Goal: Task Accomplishment & Management: Manage account settings

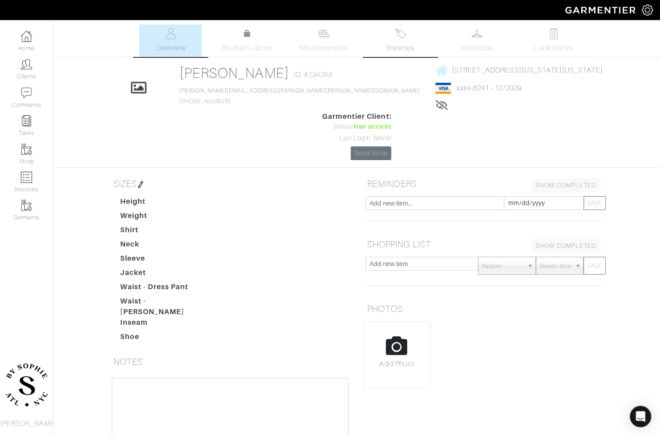
click at [389, 26] on link "Invoices" at bounding box center [400, 40] width 62 height 32
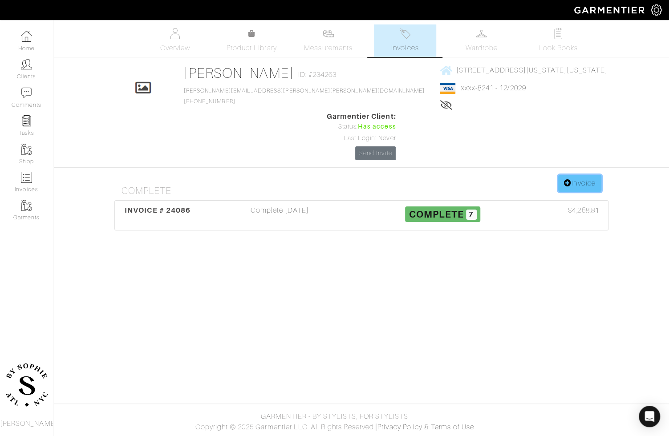
click at [575, 175] on link "Invoice" at bounding box center [579, 183] width 43 height 17
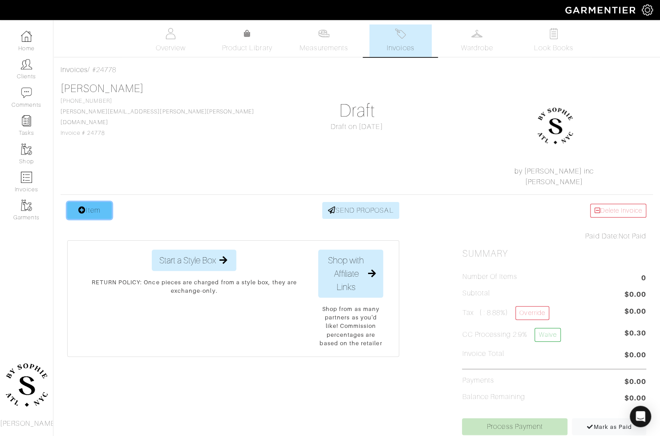
click at [100, 214] on link "Item" at bounding box center [89, 210] width 45 height 17
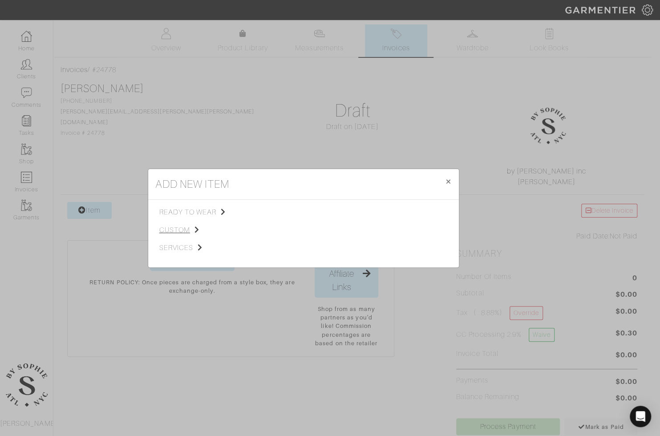
click at [192, 231] on span "custom" at bounding box center [203, 230] width 89 height 11
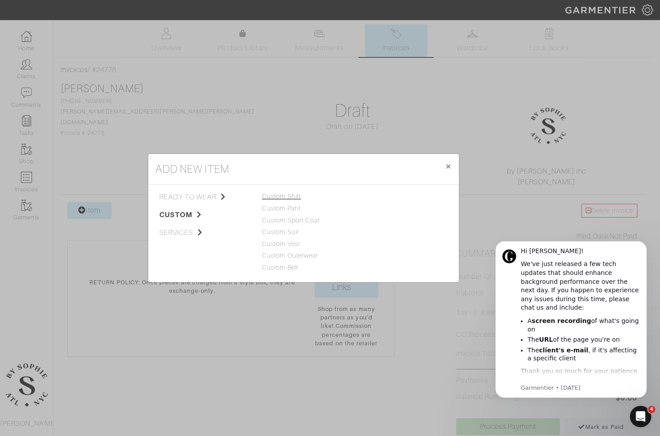
click at [291, 195] on link "Custom Shirt" at bounding box center [281, 196] width 39 height 7
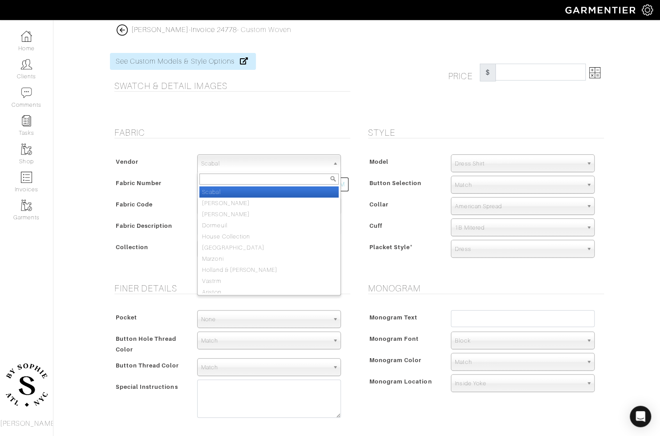
click at [279, 170] on span "Scabal" at bounding box center [265, 164] width 128 height 18
type input "ho"
select select "75"
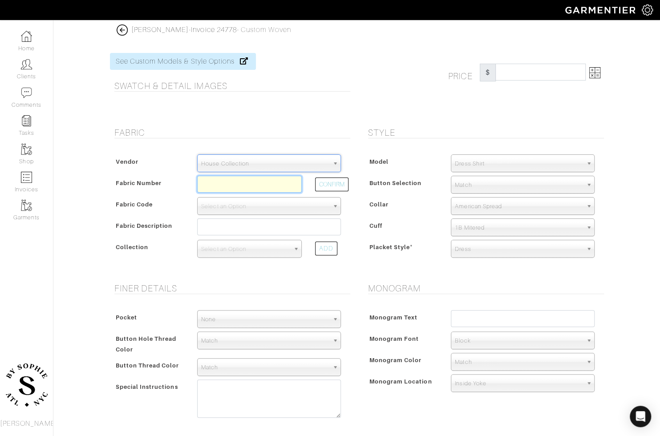
click at [236, 185] on input "text" at bounding box center [249, 184] width 105 height 17
type input "D5-48144817"
click at [335, 182] on button "CONFIRM" at bounding box center [331, 185] width 33 height 14
select select "5571"
type input "White University Twill"
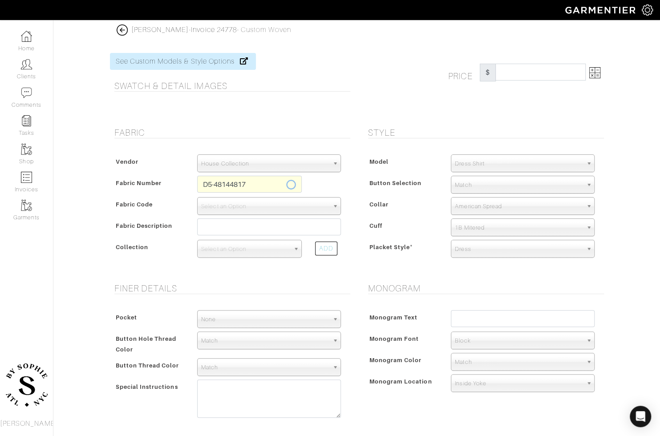
select select
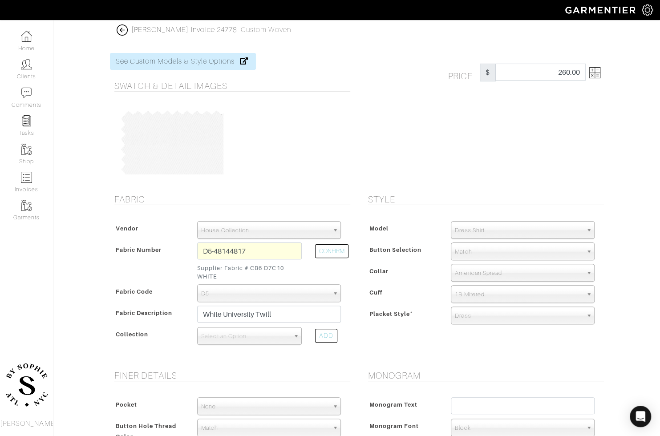
click at [604, 60] on div "Price $ 260.00" at bounding box center [484, 118] width 254 height 130
click at [596, 70] on img at bounding box center [594, 72] width 11 height 11
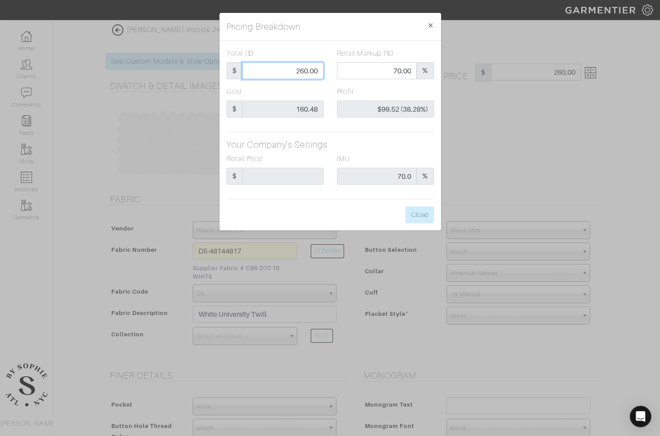
click at [295, 69] on input "260.00" at bounding box center [282, 70] width 81 height 17
type input "1"
type input "0.00"
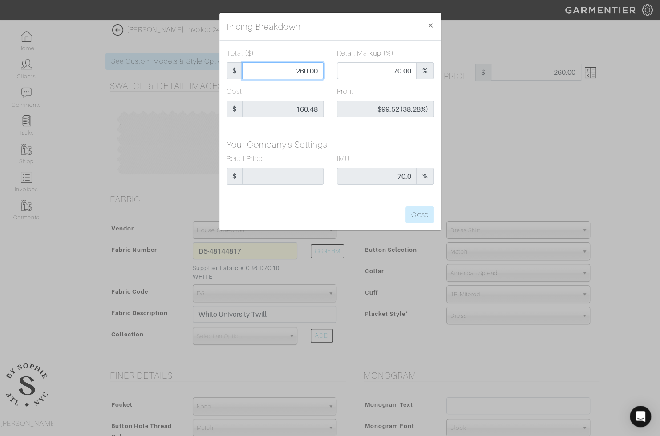
type input "-$159.48 (-15948.00%)"
type input "16"
type input "-$144.48 (-903.00%)"
type input "169"
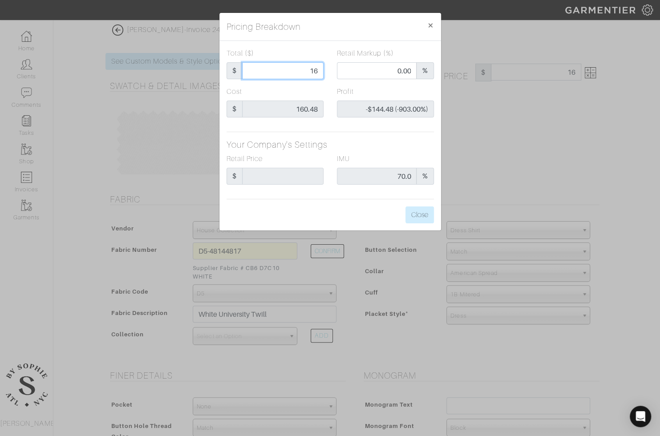
type input "169"
type input "53.85"
type input "$8.52 (5.04%)"
type input "16"
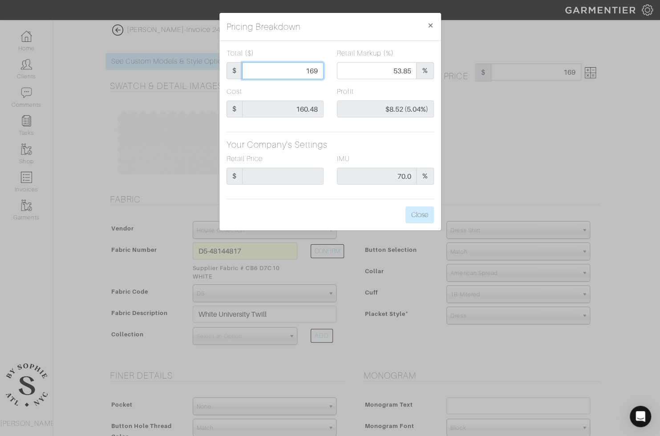
type input "0.00"
type input "-$144.48 (-903.00%)"
type input "160"
type input "51.25"
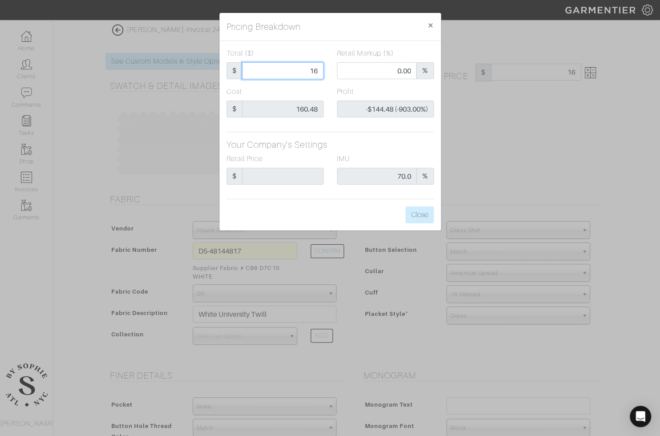
type input "-$0.48 (-0.30%)"
type input "160."
type input "160.4"
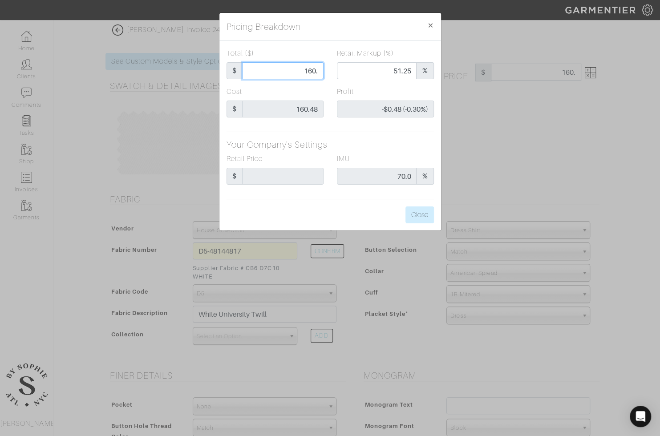
type input "51.37"
type input "-$0.08 (-0.05%)"
type input "160.48"
type input "51.40"
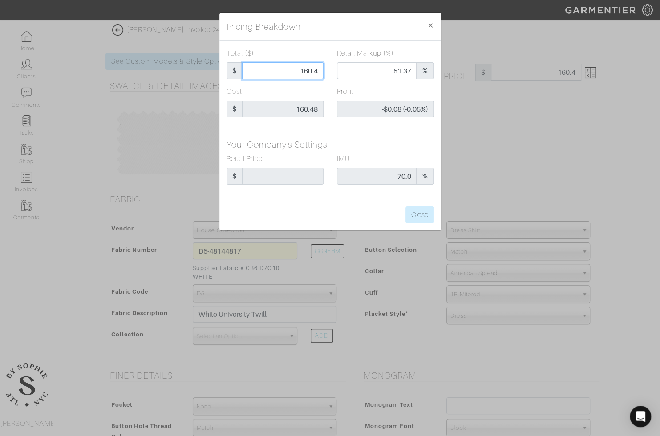
type input "$0.00 (0.00%)"
type input "160.48"
click at [412, 209] on button "Close" at bounding box center [419, 214] width 28 height 17
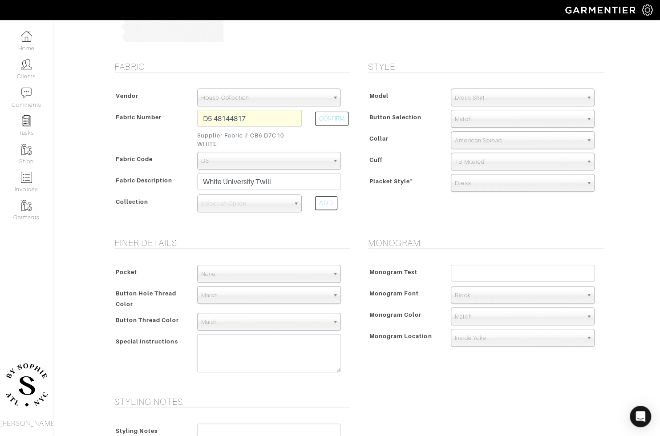
scroll to position [135, 0]
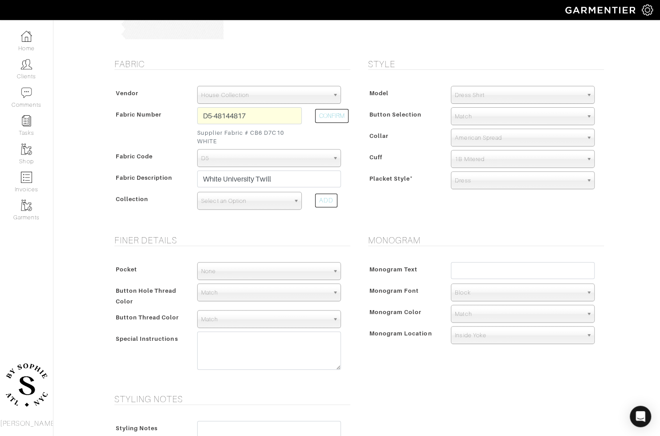
click at [265, 196] on span "Select an Option" at bounding box center [245, 201] width 89 height 18
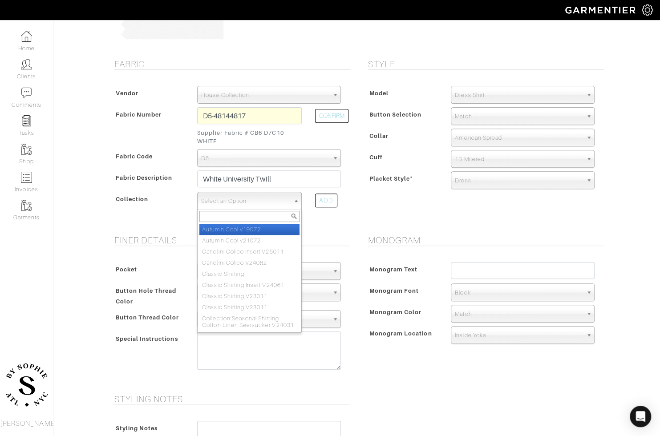
type input "s"
select select "605"
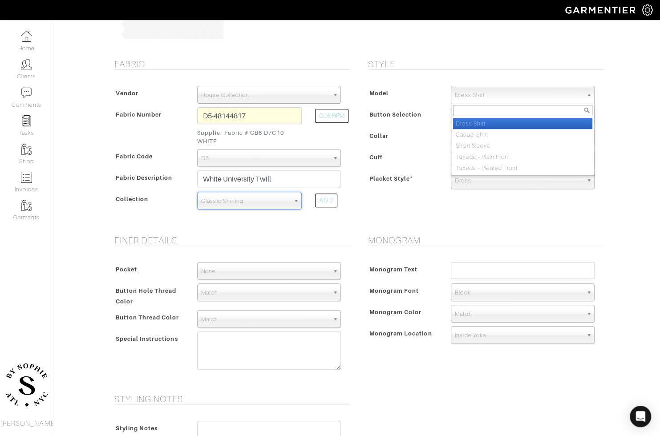
click at [485, 90] on span "Dress Shirt" at bounding box center [519, 95] width 128 height 18
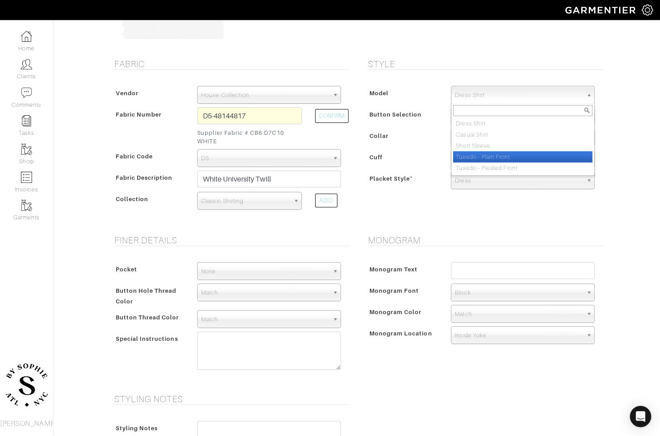
click at [482, 158] on li "Tuxedo - Plain Front" at bounding box center [522, 156] width 139 height 11
select select "7"
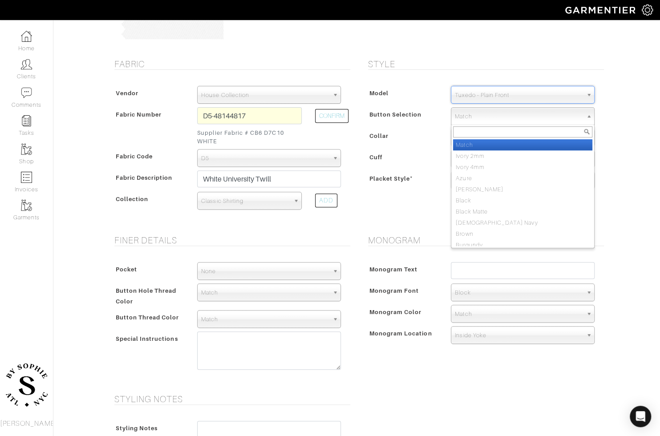
click at [500, 108] on span "Match" at bounding box center [519, 117] width 128 height 18
click at [431, 126] on div "Model Dress Shirt Casual Shirt Short Sleeve Tuxedo - Plain Front Tuxedo - Pleat…" at bounding box center [484, 139] width 240 height 125
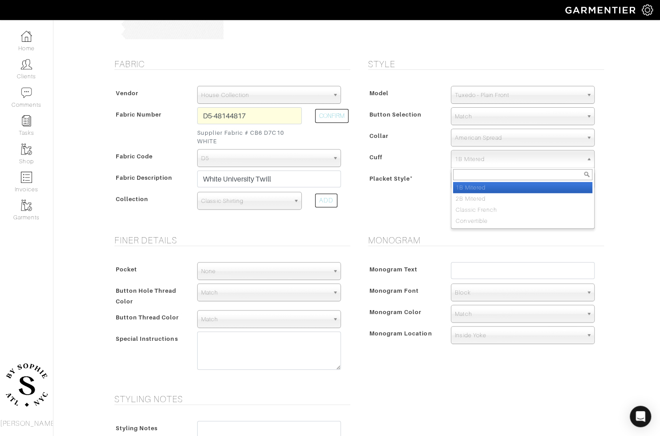
click at [473, 158] on span "1B Mitered" at bounding box center [519, 159] width 128 height 18
click at [433, 164] on div "Cuff" at bounding box center [405, 160] width 79 height 16
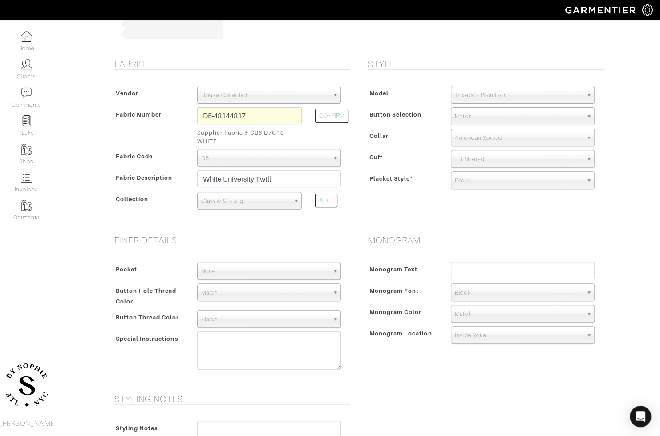
scroll to position [0, 0]
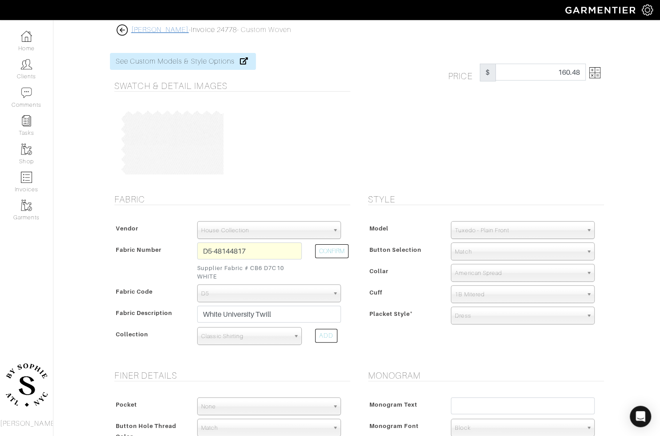
click at [134, 29] on link "[PERSON_NAME]" at bounding box center [160, 30] width 58 height 8
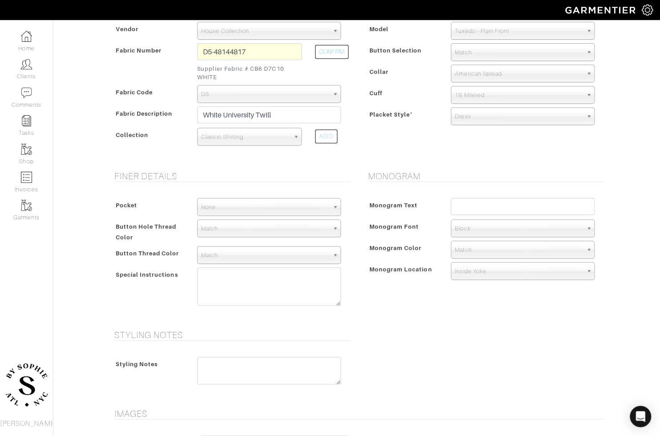
scroll to position [200, 0]
click at [498, 202] on input "text" at bounding box center [523, 205] width 144 height 17
type input "EMR"
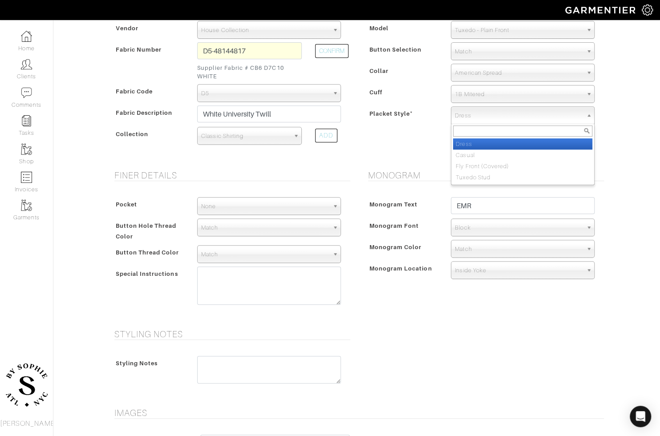
click at [497, 108] on span "Dress" at bounding box center [519, 116] width 128 height 18
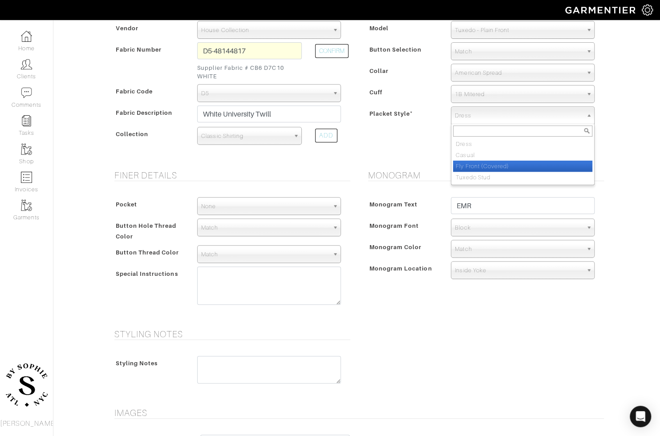
click at [477, 165] on li "Fly Front (Covered)" at bounding box center [522, 166] width 139 height 11
select select "Fly Front (Covered)"
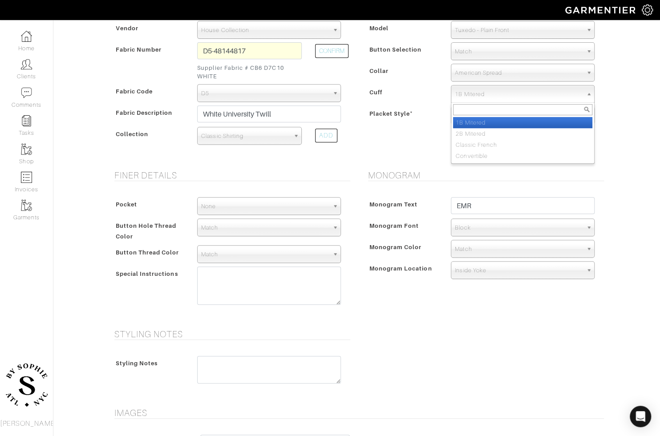
click at [491, 99] on span "1B Mitered" at bounding box center [519, 94] width 128 height 18
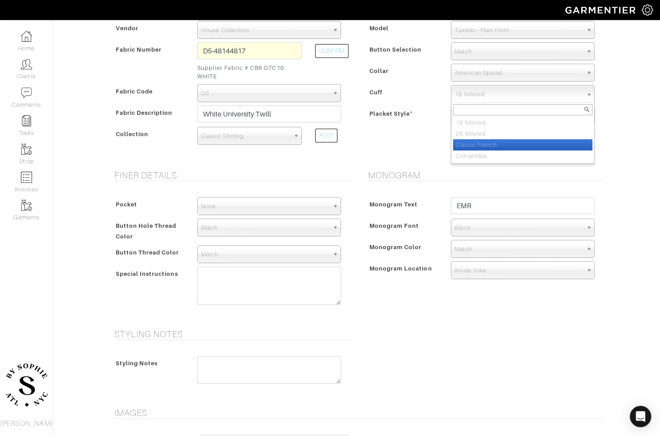
click at [477, 144] on li "Classic French" at bounding box center [522, 144] width 139 height 11
select select "Classic French"
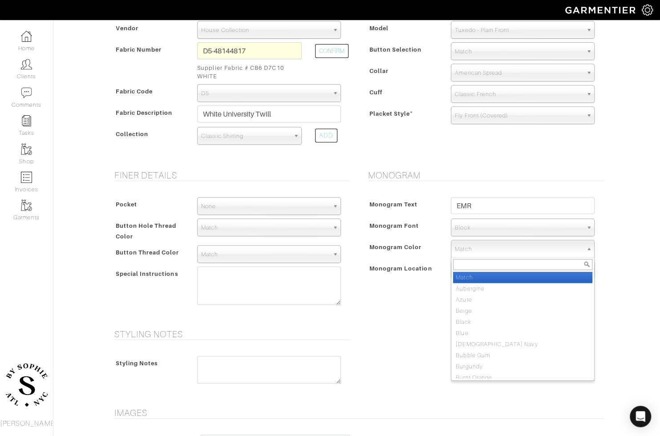
click at [474, 251] on span "Match" at bounding box center [519, 249] width 128 height 18
type input "ivory"
select select "39"
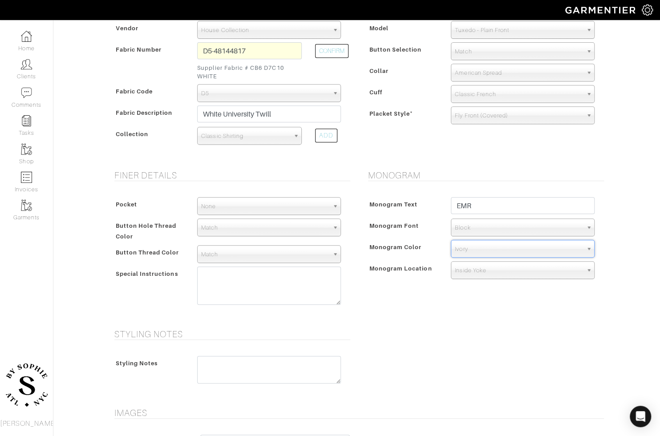
click at [485, 275] on span "Inside Yoke" at bounding box center [519, 271] width 128 height 18
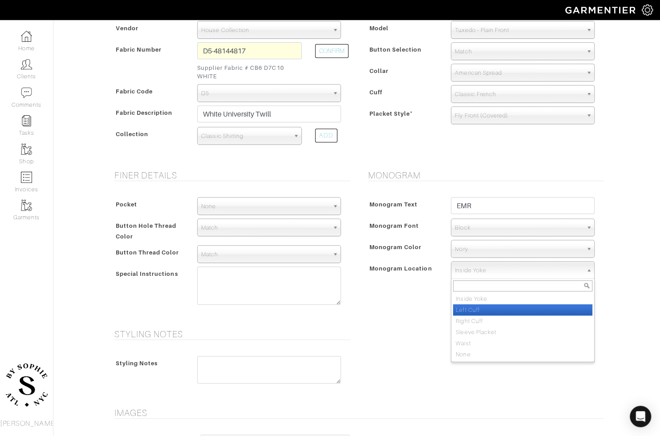
click at [475, 312] on li "Left Cuff" at bounding box center [522, 309] width 139 height 11
select select "Left Cuff"
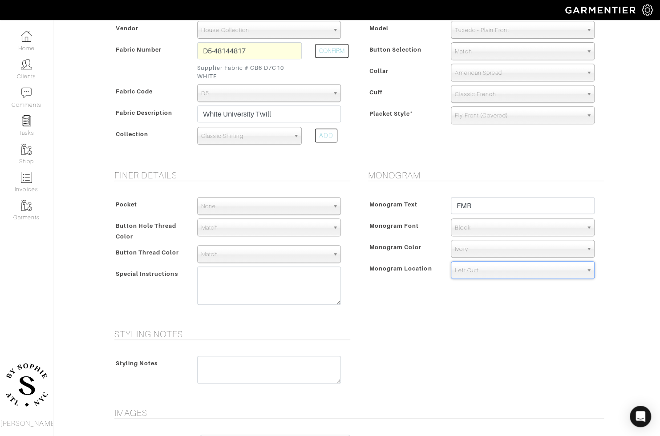
click at [475, 312] on div "Monogram Monogram Text EMR Monogram Font N/A Script Calligraphy Times Roman Blo…" at bounding box center [484, 244] width 254 height 148
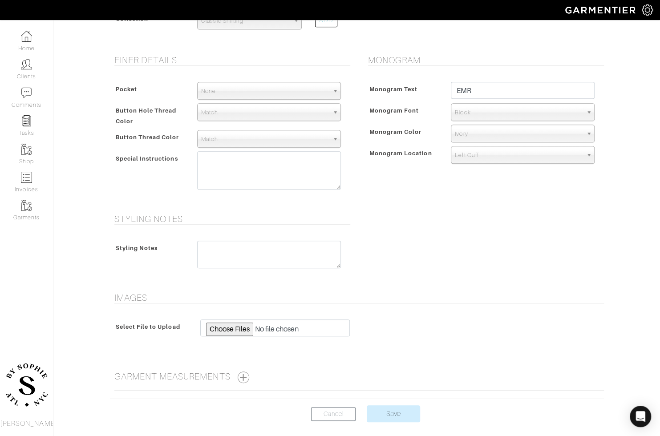
scroll to position [328, 0]
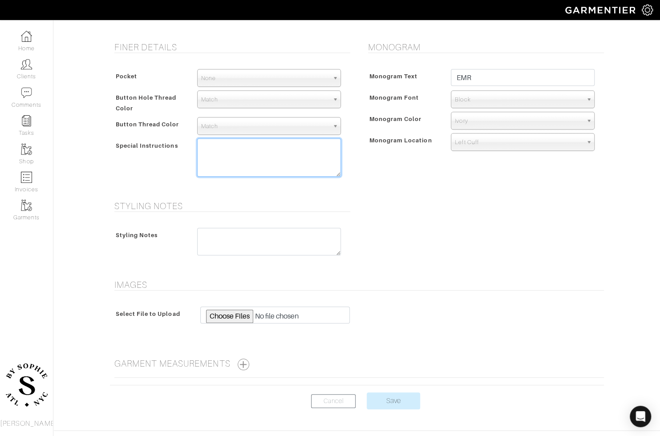
click at [264, 160] on textarea at bounding box center [269, 157] width 144 height 38
type textarea "COVERED FRONT"
click at [390, 385] on form "See Custom Models & Style Options Swatch & Detail Images Price $ 160.48 Fabric …" at bounding box center [357, 67] width 494 height 706
click at [390, 407] on center "Cancel Save" at bounding box center [357, 406] width 494 height 28
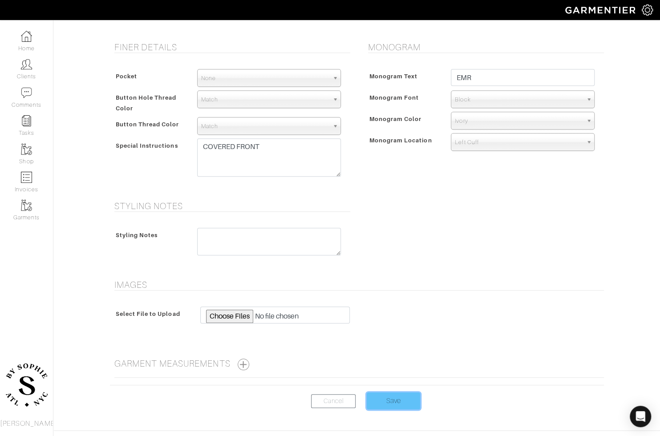
click at [390, 402] on input "Save" at bounding box center [393, 400] width 53 height 17
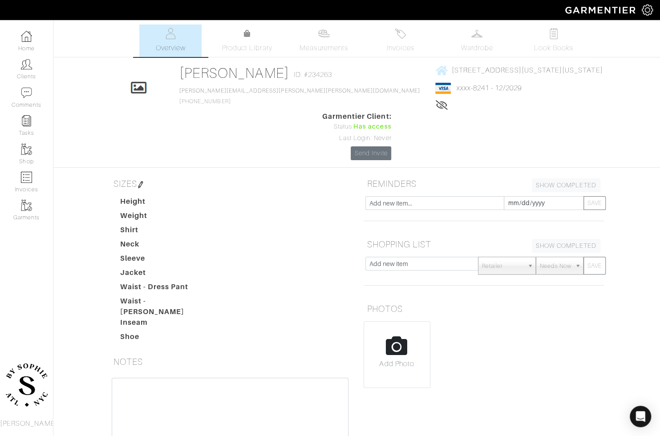
click at [403, 45] on span "Invoices" at bounding box center [400, 48] width 27 height 11
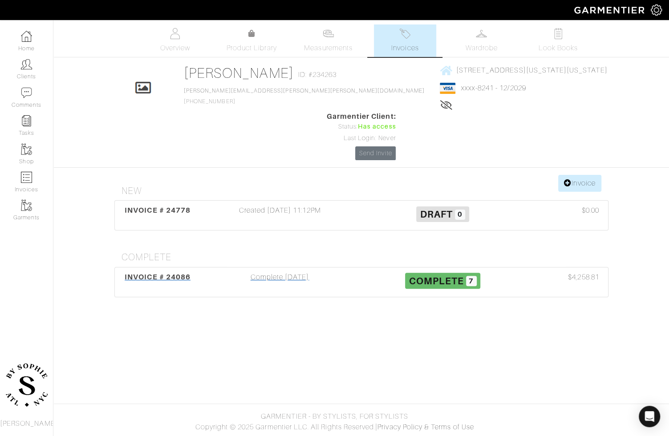
click at [275, 272] on div "Complete 09/12/25" at bounding box center [279, 282] width 163 height 20
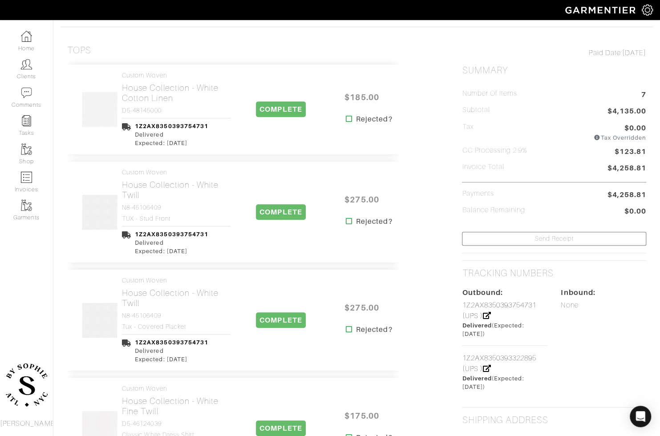
scroll to position [182, 0]
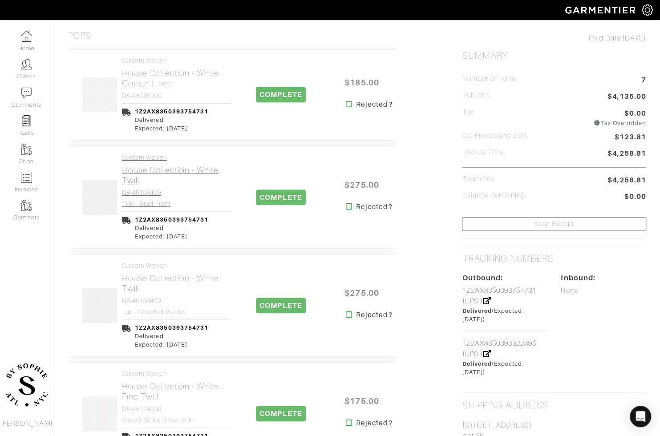
click at [136, 176] on h2 "House Collection - White Twill" at bounding box center [176, 175] width 109 height 20
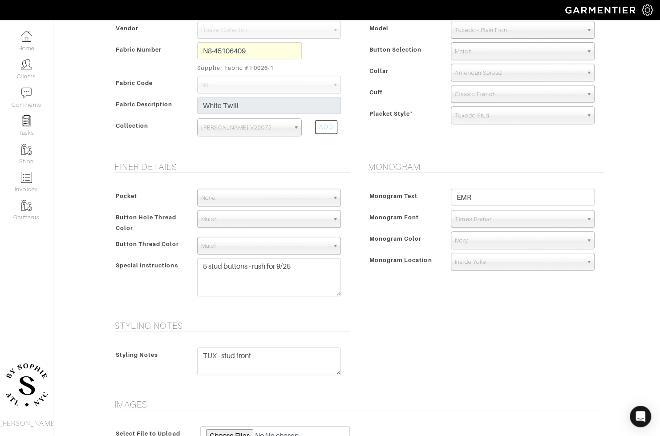
scroll to position [344, 0]
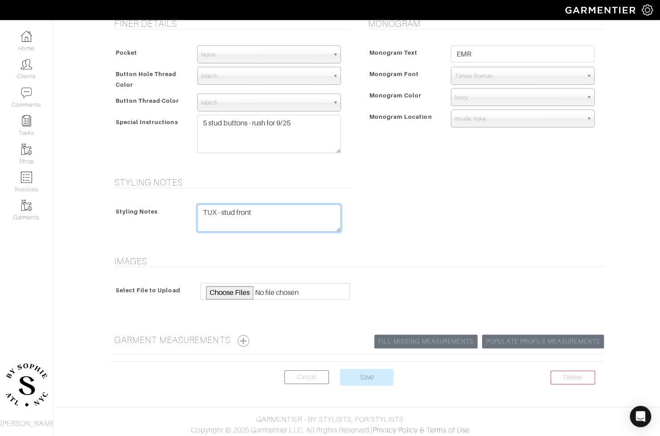
click at [251, 209] on textarea "TUX - stud front" at bounding box center [269, 218] width 144 height 28
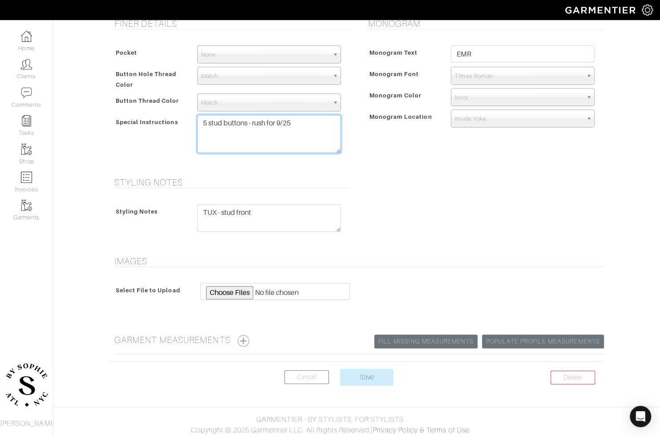
click at [263, 137] on textarea "5 stud buttons - rush for 9/25" at bounding box center [269, 134] width 144 height 38
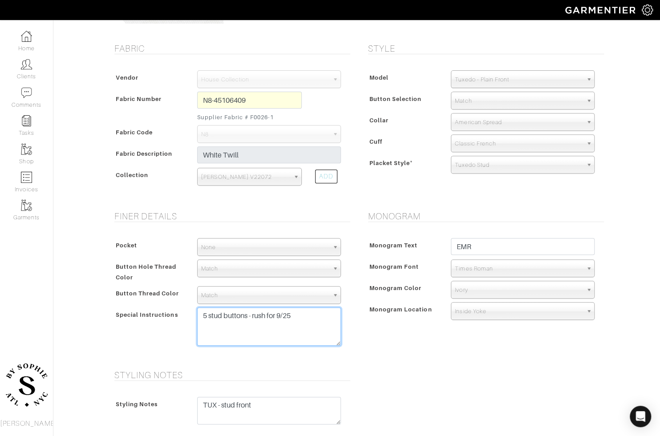
scroll to position [0, 0]
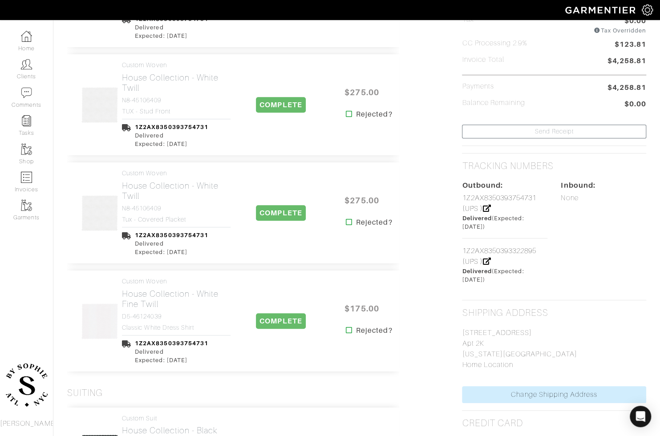
scroll to position [277, 0]
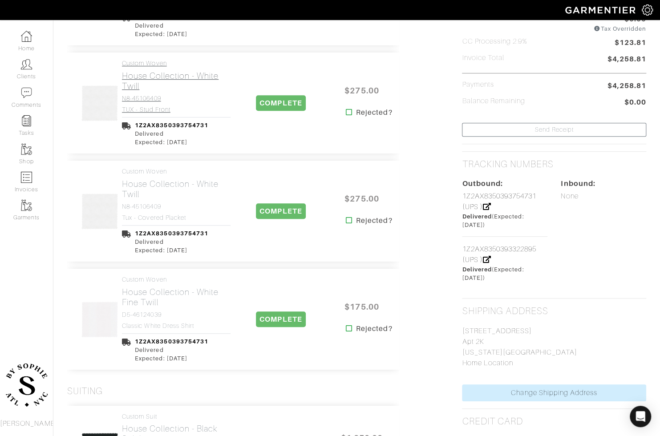
click at [155, 103] on link "Custom Woven House Collection - White Twill N8-45106409 TUX - stud front" at bounding box center [176, 86] width 109 height 53
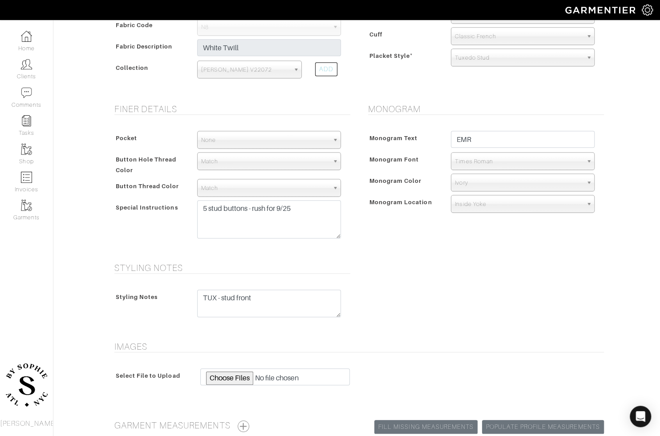
scroll to position [260, 0]
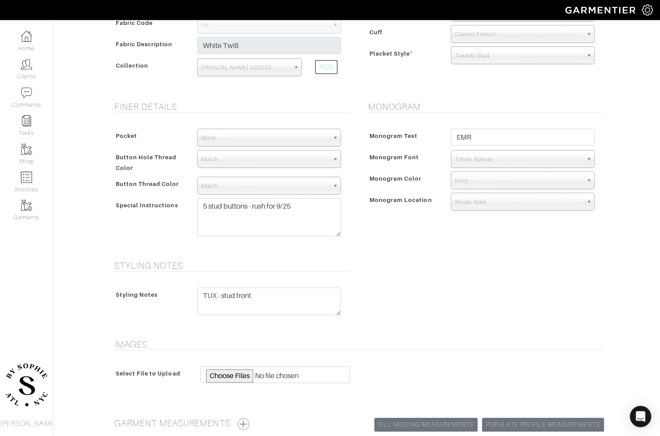
scroll to position [277, 0]
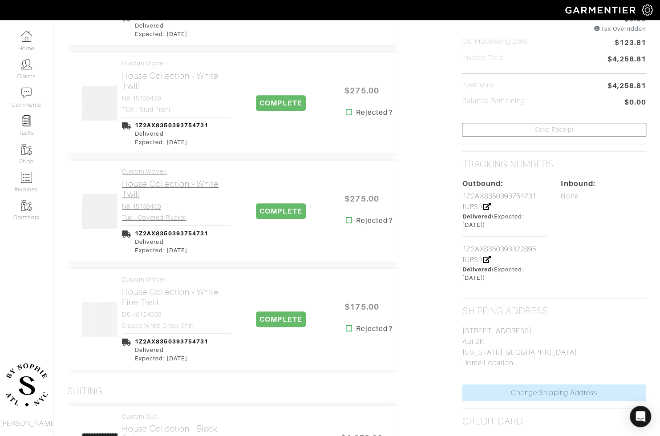
click at [162, 184] on h2 "House Collection - White Twill" at bounding box center [176, 189] width 109 height 20
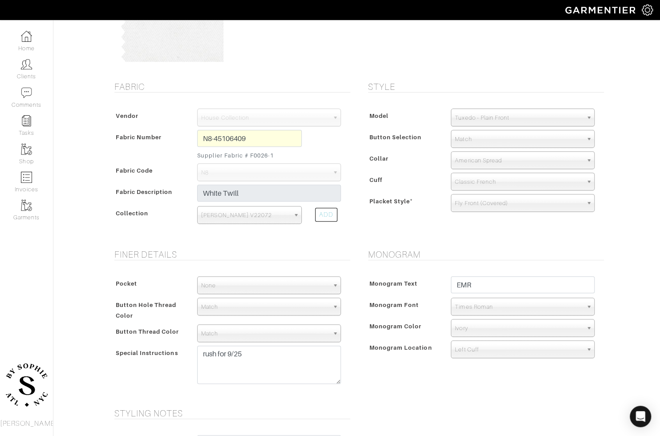
scroll to position [114, 0]
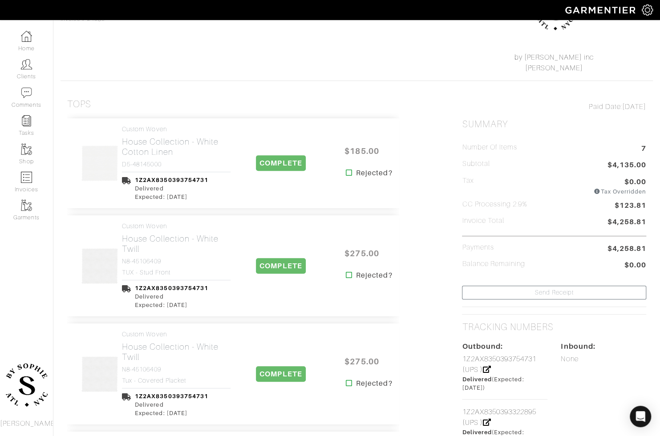
scroll to position [277, 0]
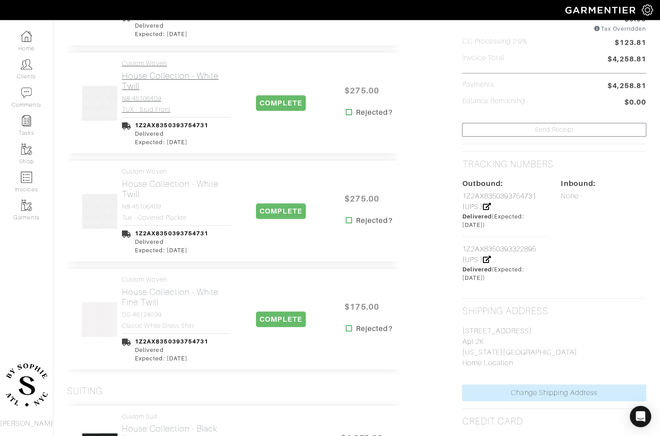
click at [161, 103] on link "Custom Woven House Collection - White Twill N8-45106409 TUX - stud front" at bounding box center [176, 86] width 109 height 53
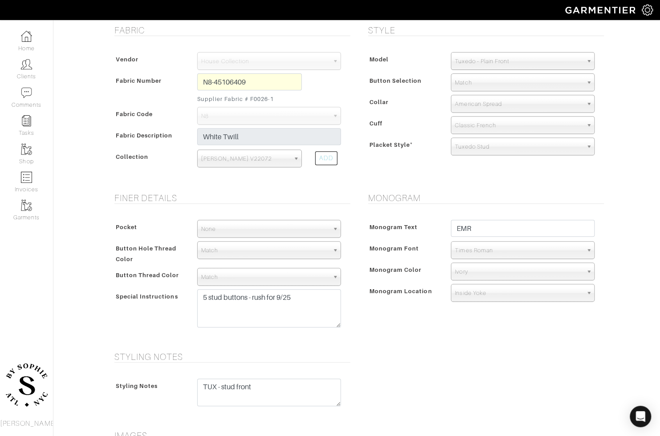
scroll to position [173, 0]
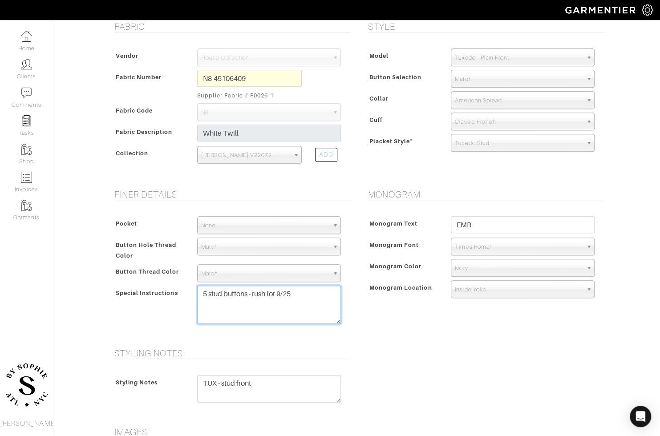
click at [219, 303] on textarea "5 stud buttons - rush for 9/25" at bounding box center [269, 305] width 144 height 38
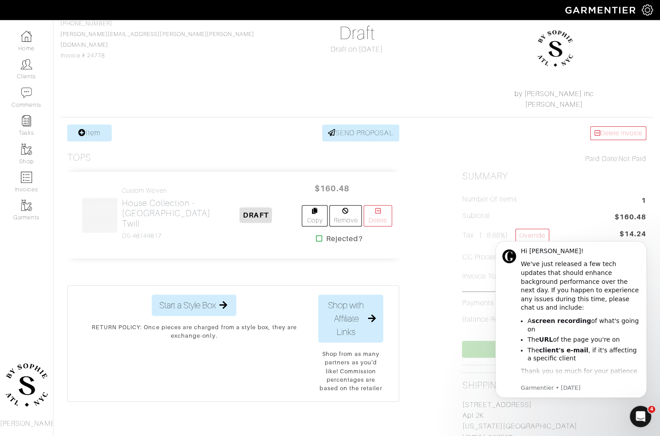
scroll to position [78, 0]
click at [305, 212] on link "Copy" at bounding box center [315, 214] width 26 height 21
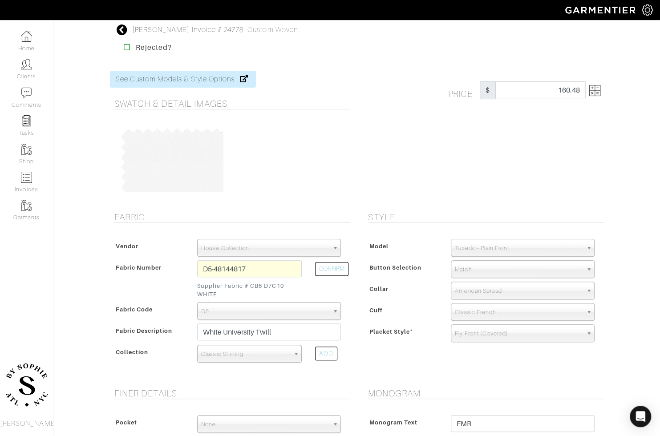
click at [477, 244] on span "Tuxedo - Plain Front" at bounding box center [519, 248] width 128 height 18
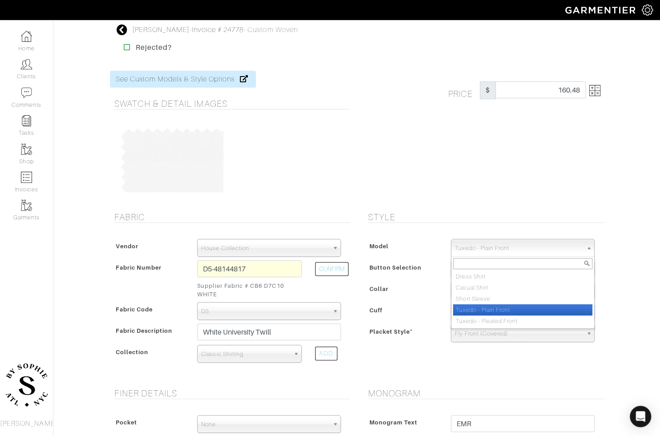
click at [466, 309] on li "Tuxedo - Plain Front" at bounding box center [522, 309] width 139 height 11
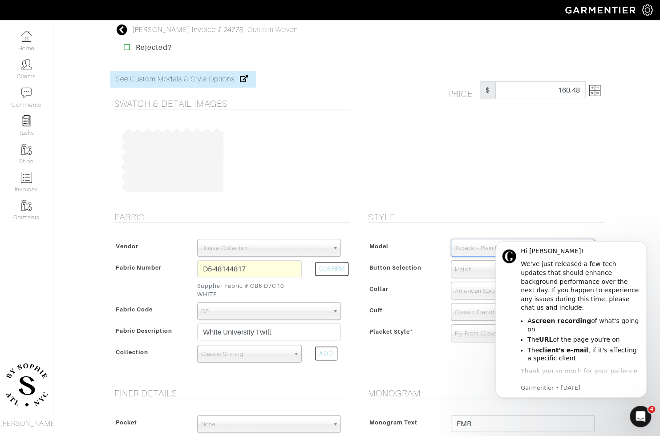
click at [464, 273] on span "Match" at bounding box center [519, 270] width 128 height 18
click at [418, 296] on div "Collar" at bounding box center [405, 291] width 79 height 16
click at [643, 247] on button "Dismiss notification" at bounding box center [644, 244] width 12 height 12
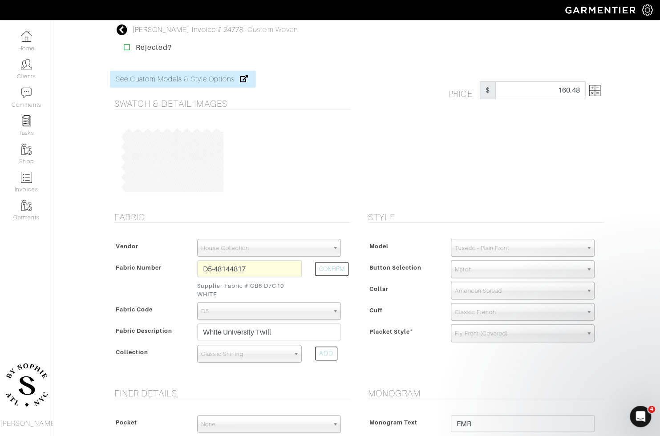
click at [532, 292] on span "American Spread" at bounding box center [519, 291] width 128 height 18
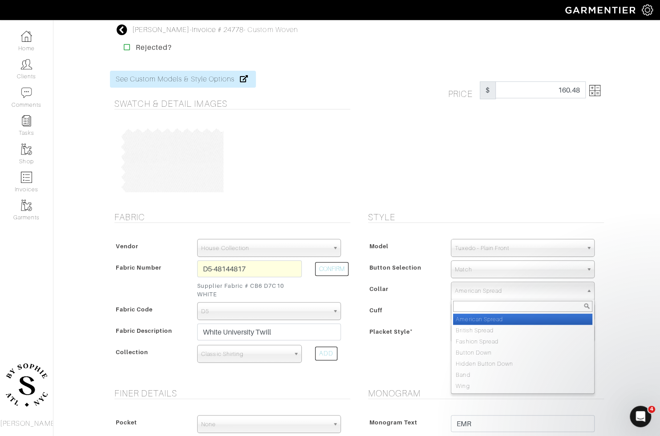
click at [394, 316] on div "Cuff" at bounding box center [405, 313] width 79 height 16
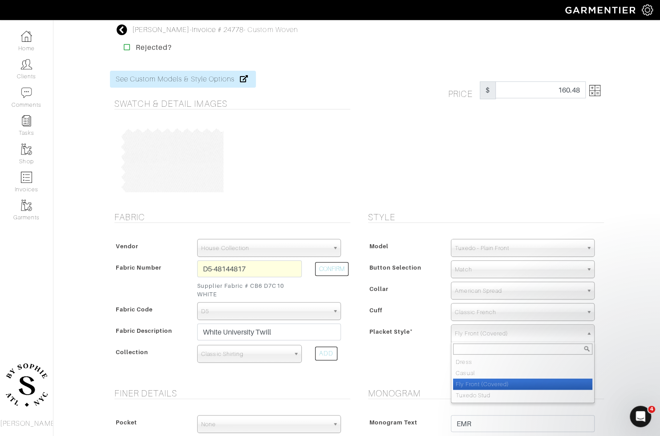
click at [498, 340] on span "Fly Front (Covered)" at bounding box center [519, 334] width 128 height 18
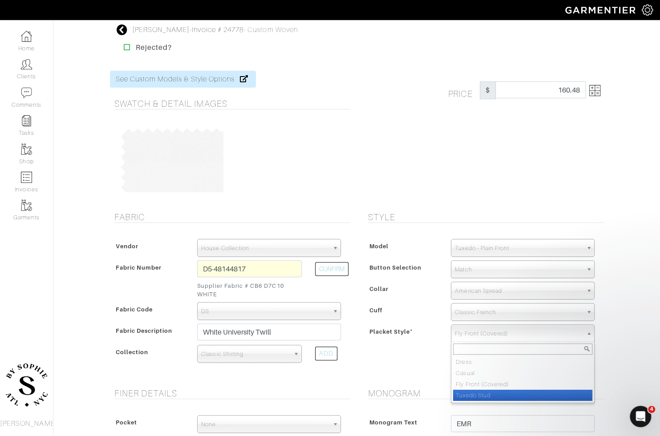
click at [473, 395] on li "Tuxedo Stud" at bounding box center [522, 395] width 139 height 11
select select "Tuxedo Stud"
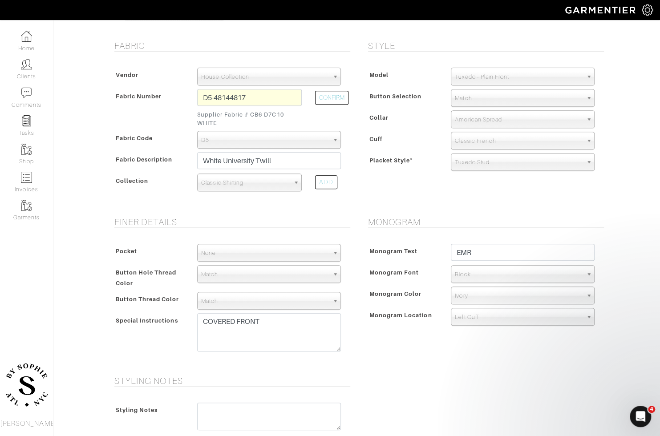
scroll to position [187, 0]
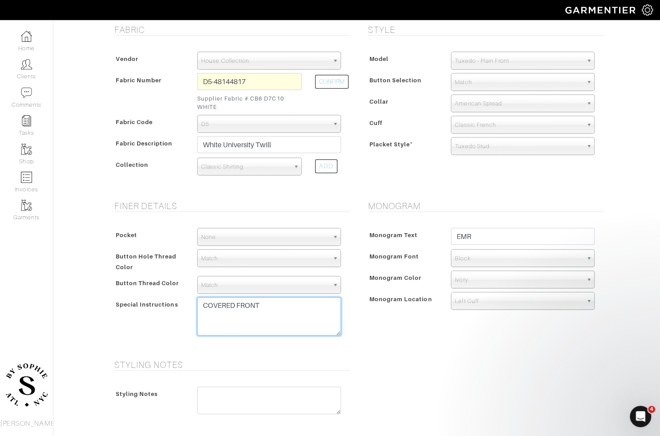
click at [291, 318] on textarea "COVERED FRONT" at bounding box center [269, 316] width 144 height 38
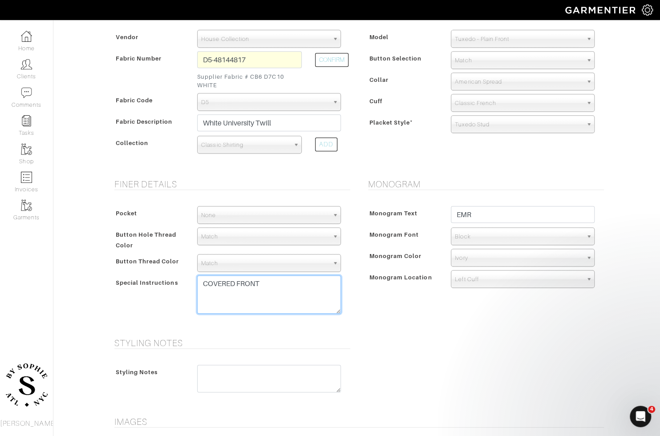
scroll to position [212, 0]
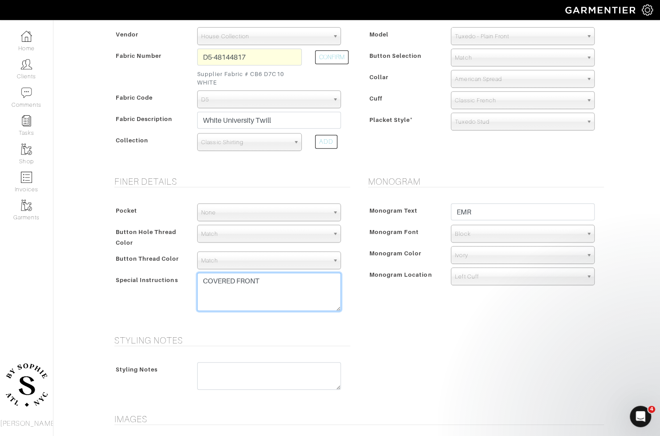
click at [283, 278] on textarea "COVERED FRONT" at bounding box center [269, 292] width 144 height 38
paste textarea "5 stud buttons - rush for 9/25"
drag, startPoint x: 296, startPoint y: 283, endPoint x: 285, endPoint y: 283, distance: 11.1
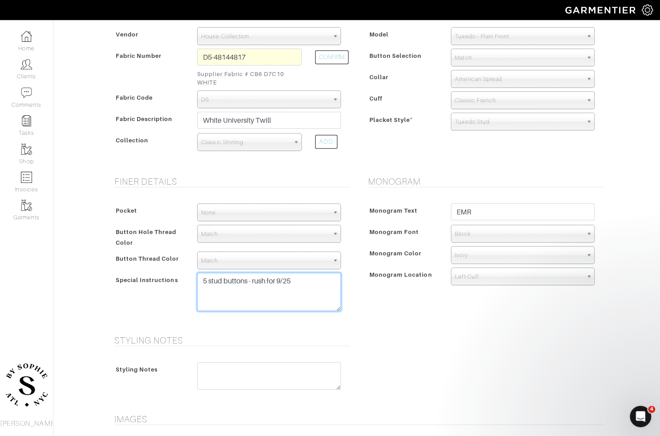
click at [285, 283] on textarea "COVERED FRONT" at bounding box center [269, 292] width 144 height 38
drag, startPoint x: 313, startPoint y: 279, endPoint x: 254, endPoint y: 278, distance: 59.2
click at [254, 278] on textarea "COVERED FRONT" at bounding box center [269, 292] width 144 height 38
type textarea "5 stud buttons - rush for 10/20"
click at [402, 321] on div "Monogram Monogram Text EMR Monogram Font N/A Script Calligraphy Times Roman Blo…" at bounding box center [484, 250] width 254 height 148
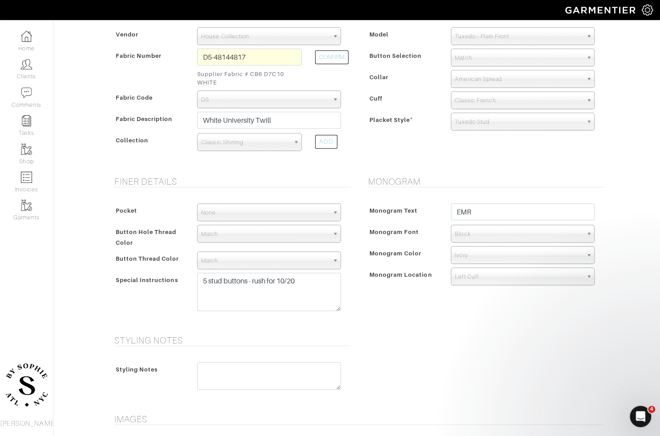
scroll to position [370, 0]
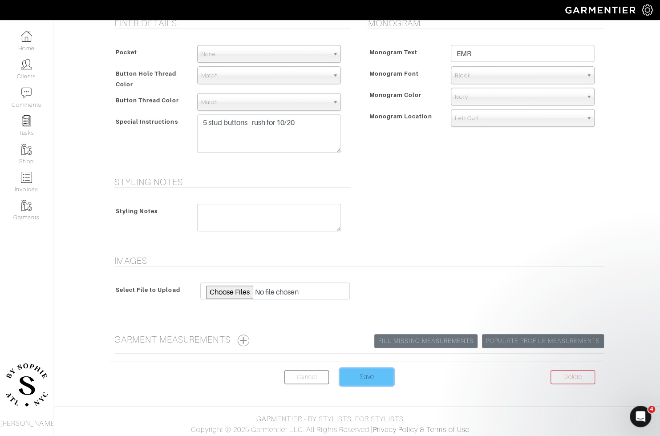
click at [380, 379] on input "Save" at bounding box center [366, 376] width 53 height 17
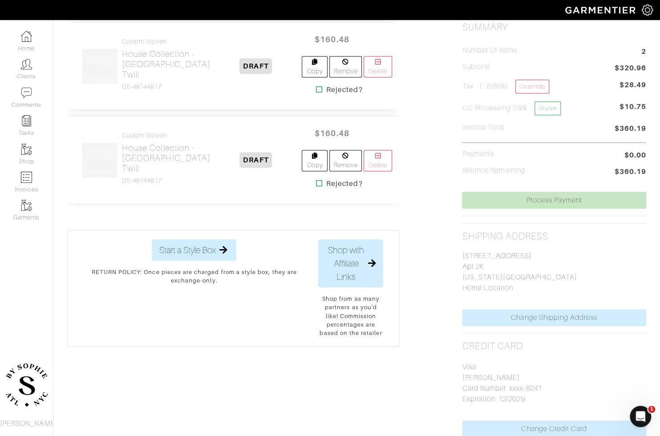
scroll to position [226, 0]
click at [165, 149] on h2 "House Collection - [GEOGRAPHIC_DATA] Twill" at bounding box center [166, 158] width 89 height 31
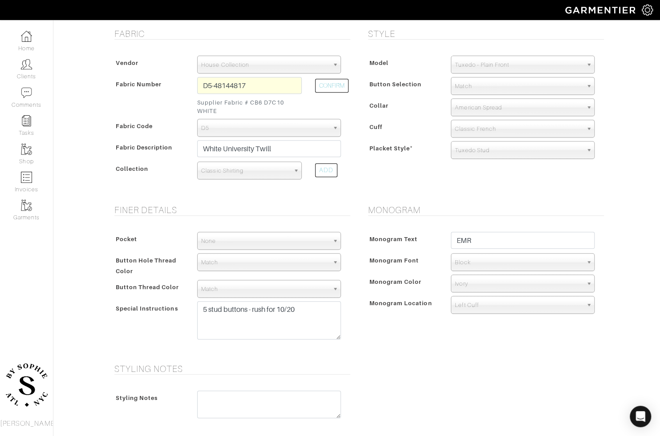
scroll to position [189, 0]
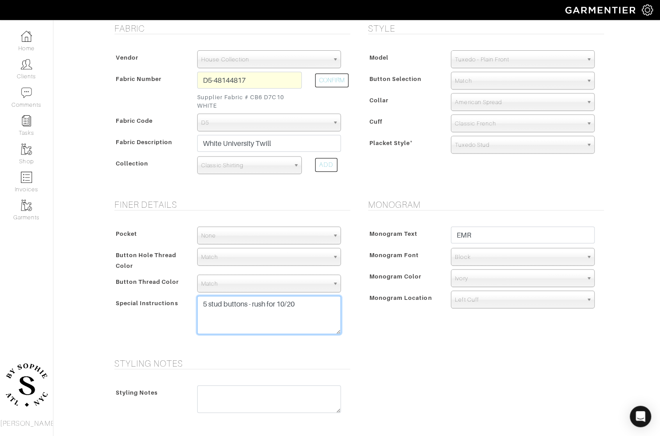
click at [299, 300] on textarea "5 stud buttons - rush for 10/20" at bounding box center [269, 315] width 144 height 38
type textarea "5 stud buttons - rush for 10/20"
click at [399, 397] on div "Styling Notes Styling Notes" at bounding box center [356, 392] width 507 height 68
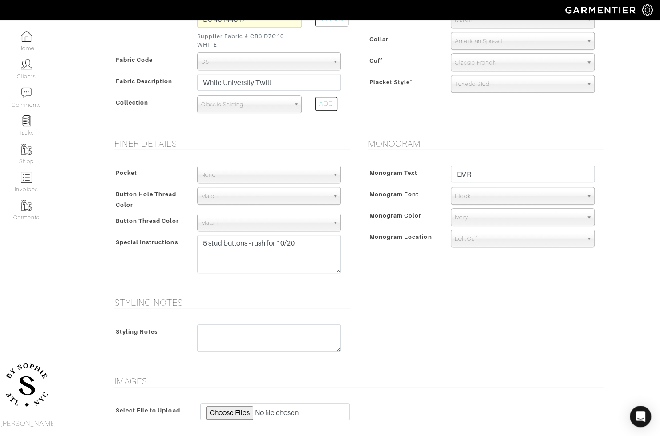
scroll to position [258, 0]
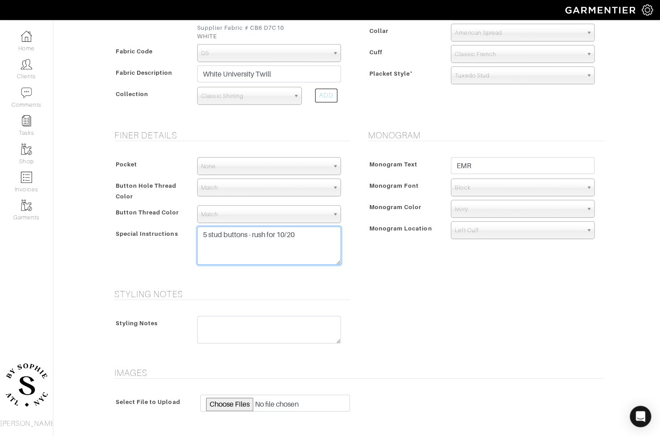
drag, startPoint x: 300, startPoint y: 236, endPoint x: 253, endPoint y: 236, distance: 46.7
click at [253, 236] on textarea "5 stud buttons - rush for 10/20" at bounding box center [269, 246] width 144 height 38
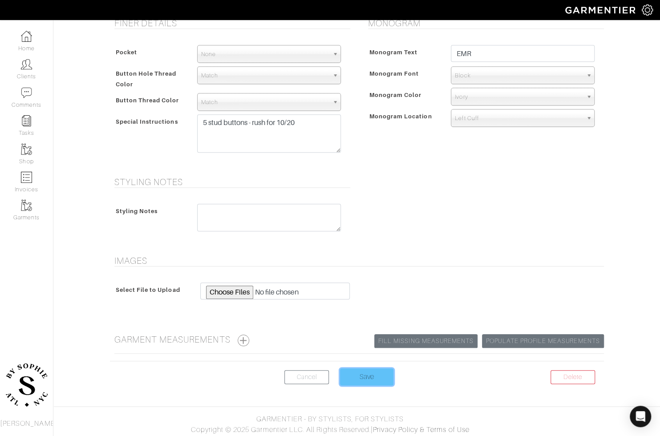
click at [376, 375] on input "Save" at bounding box center [366, 376] width 53 height 17
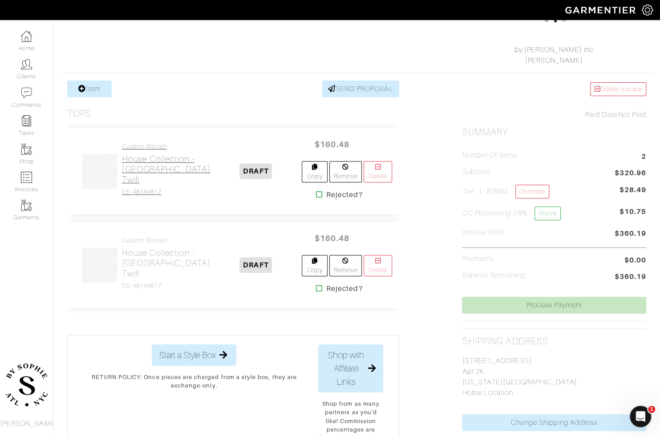
click at [134, 181] on h2 "House Collection - [GEOGRAPHIC_DATA] Twill" at bounding box center [166, 169] width 89 height 31
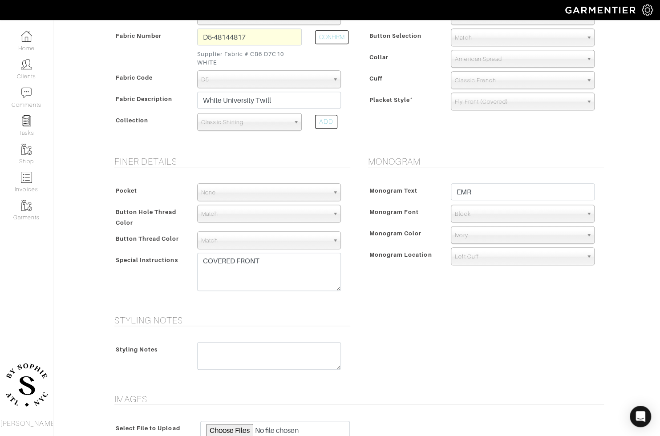
scroll to position [232, 0]
click at [269, 257] on textarea "COVERED FRONT" at bounding box center [269, 271] width 144 height 38
click at [267, 256] on textarea "COVERED FRONT" at bounding box center [269, 271] width 144 height 38
drag, startPoint x: 267, startPoint y: 261, endPoint x: 154, endPoint y: 248, distance: 113.8
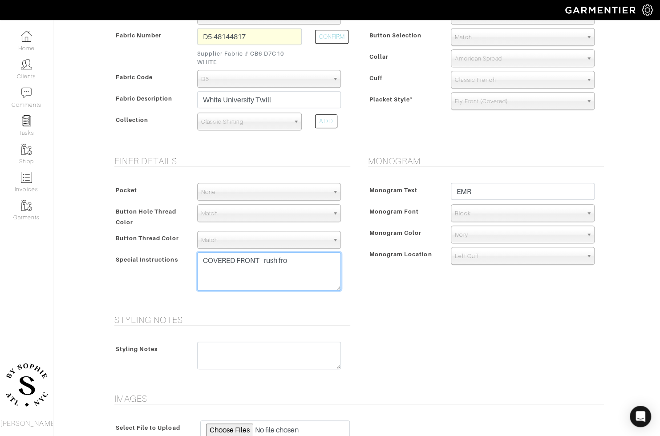
click at [154, 248] on div "Pocket None V-Hem Left V-Hem Right None Button Hole Thread Color Match Aubergin…" at bounding box center [230, 239] width 240 height 130
click at [271, 263] on textarea "COVERED FRONT" at bounding box center [269, 271] width 144 height 38
type textarea "rush for 10/20"
click at [413, 305] on form "See Custom Models & Style Options Swatch & Detail Images Price $ 160.48 Fabric …" at bounding box center [357, 181] width 494 height 706
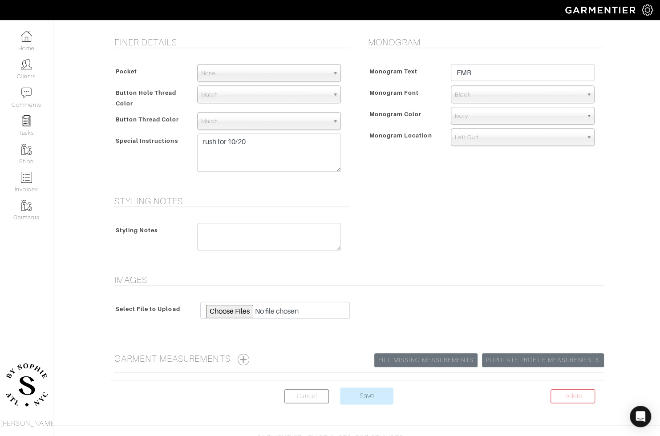
scroll to position [365, 0]
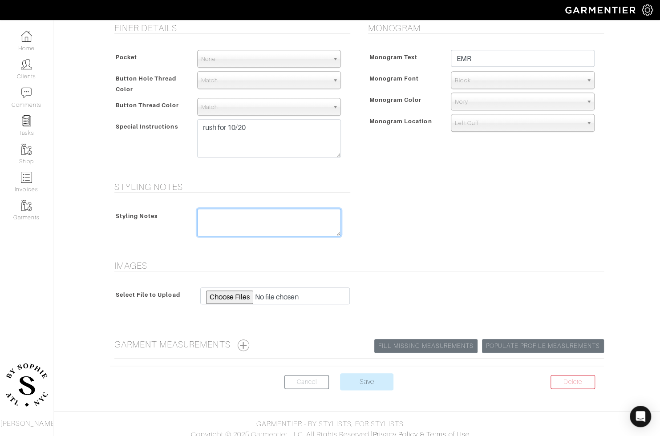
click at [270, 218] on textarea at bounding box center [269, 223] width 144 height 28
type textarea "covered"
click at [351, 379] on input "Save" at bounding box center [366, 381] width 53 height 17
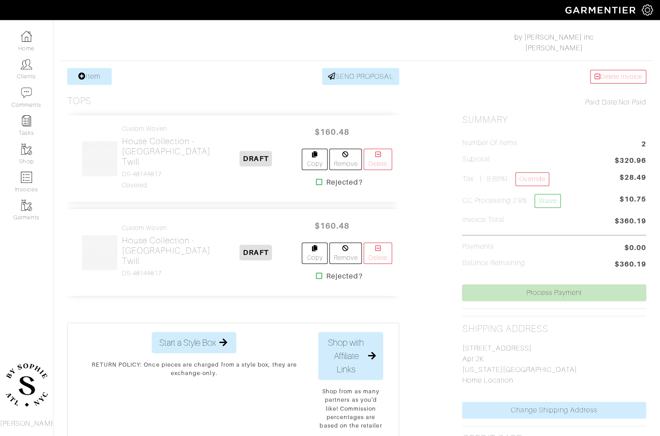
scroll to position [142, 0]
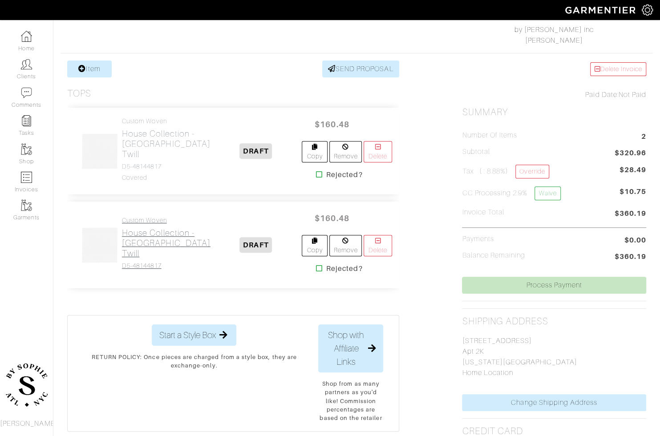
click at [138, 252] on h2 "House Collection - [GEOGRAPHIC_DATA] Twill" at bounding box center [166, 243] width 89 height 31
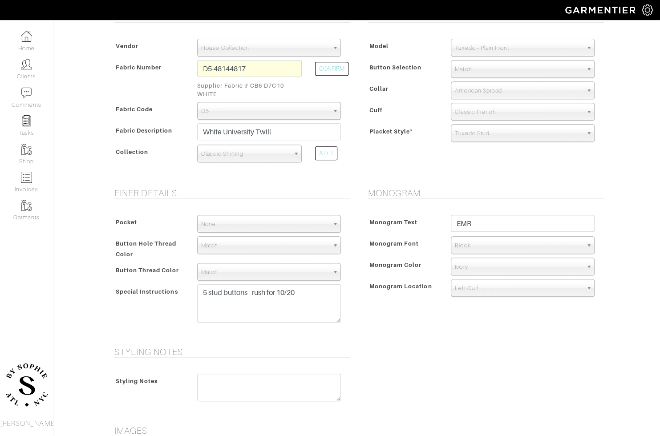
scroll to position [206, 0]
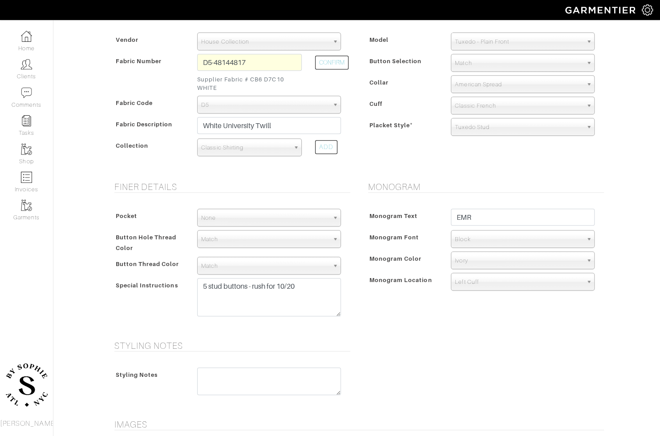
click at [237, 364] on div "Styling Notes" at bounding box center [230, 384] width 240 height 50
click at [236, 374] on textarea at bounding box center [269, 382] width 144 height 28
type textarea "stud"
click at [395, 363] on div "Styling Notes Styling Notes stud" at bounding box center [356, 374] width 507 height 68
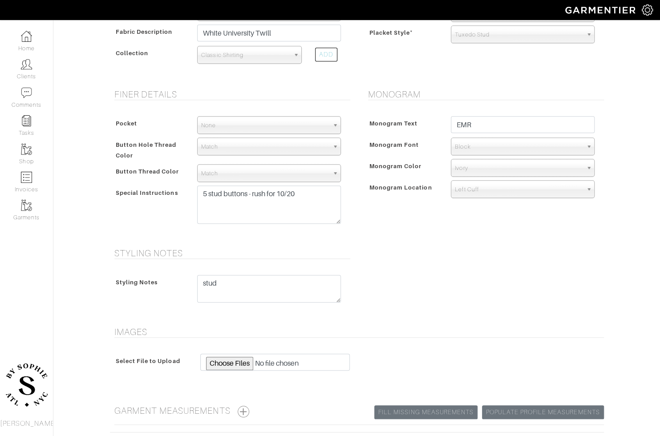
scroll to position [370, 0]
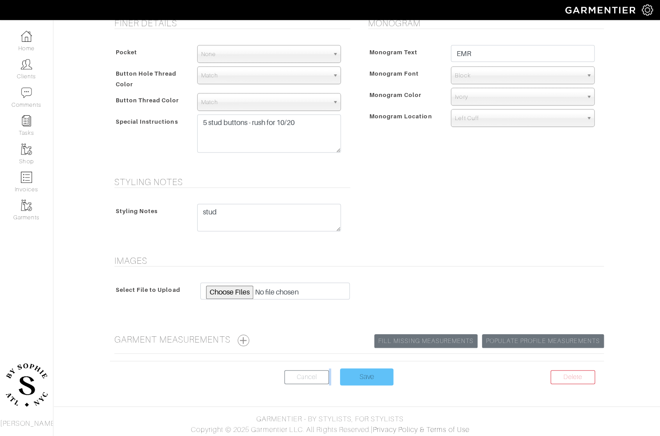
click at [363, 366] on form "See Custom Models & Style Options Swatch & Detail Images Price $ 160.48 Fabric …" at bounding box center [357, 43] width 494 height 706
click at [360, 378] on input "Save" at bounding box center [366, 376] width 53 height 17
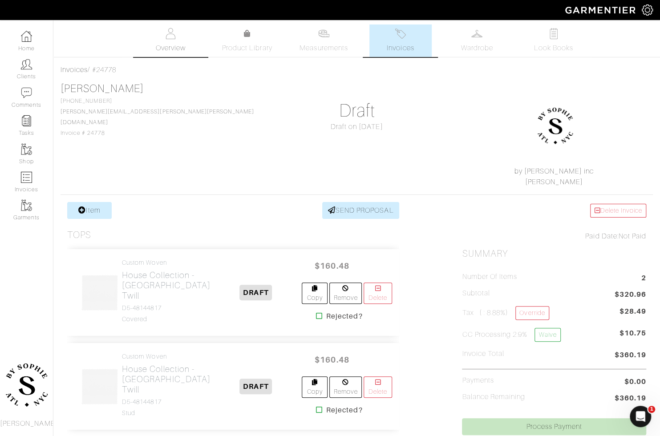
click at [165, 39] on img at bounding box center [170, 33] width 11 height 11
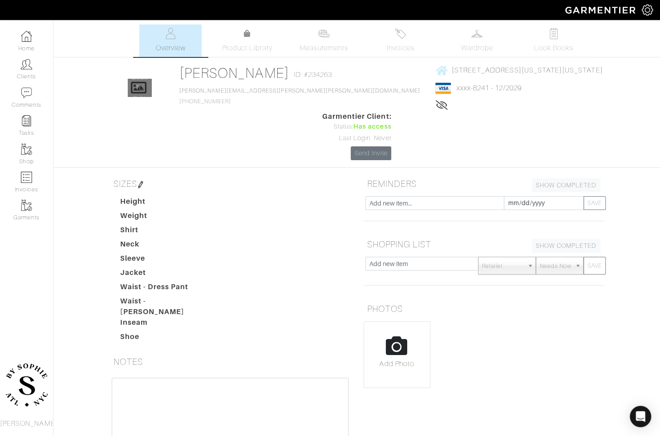
click at [244, 72] on link "[PERSON_NAME]" at bounding box center [234, 73] width 110 height 16
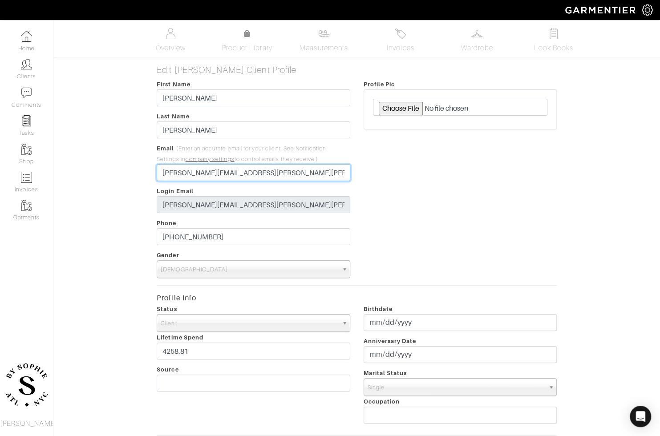
click at [282, 177] on input "eric.miller.rosenfeld@gmail.com" at bounding box center [253, 172] width 193 height 17
type input "[PERSON_NAME][EMAIL_ADDRESS][PERSON_NAME][PERSON_NAME][DOMAIN_NAME]"
click at [386, 193] on div "Profile Pic" at bounding box center [460, 178] width 206 height 199
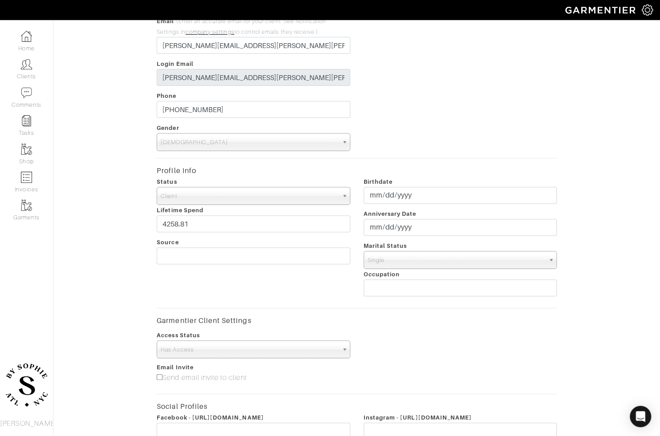
scroll to position [283, 0]
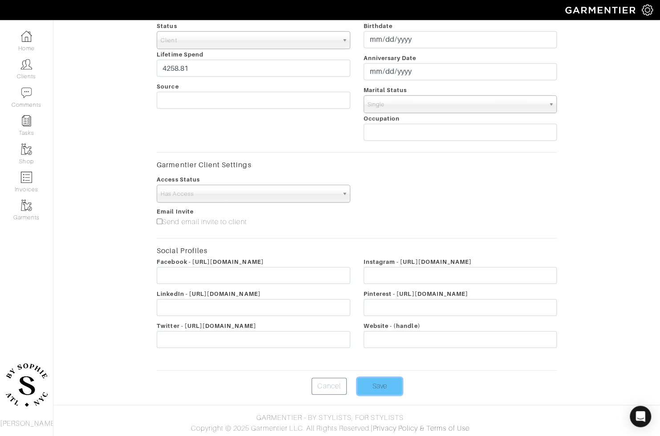
click at [388, 386] on input "Save" at bounding box center [379, 386] width 45 height 17
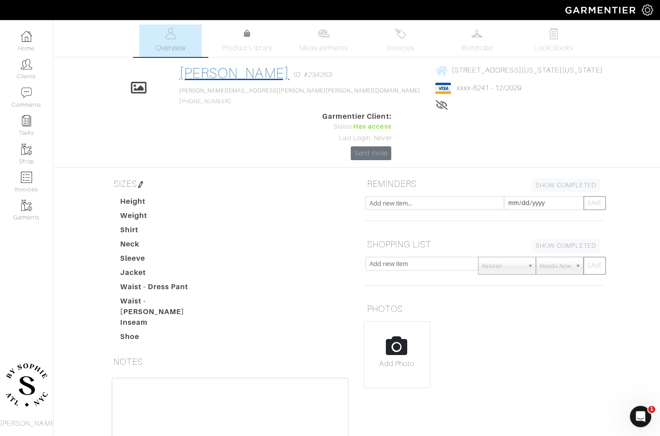
click at [226, 75] on link "[PERSON_NAME]" at bounding box center [234, 73] width 110 height 16
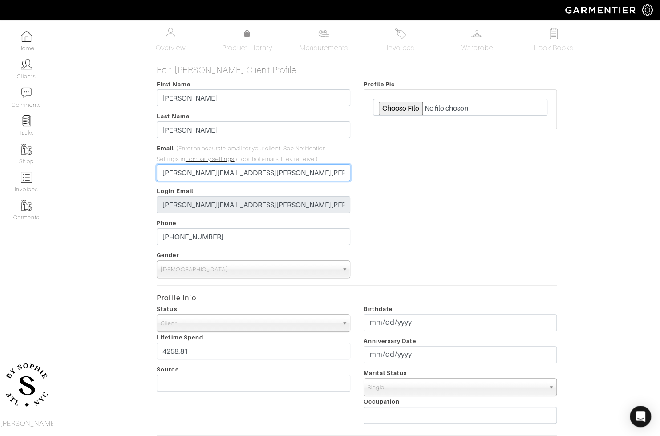
click at [261, 175] on input "[PERSON_NAME][EMAIL_ADDRESS][PERSON_NAME][PERSON_NAME][DOMAIN_NAME]" at bounding box center [253, 172] width 193 height 17
click at [249, 174] on input "[PERSON_NAME][EMAIL_ADDRESS][PERSON_NAME][PERSON_NAME][DOMAIN_NAME]" at bounding box center [253, 172] width 193 height 17
type input "[PERSON_NAME][EMAIL_ADDRESS][PERSON_NAME][PERSON_NAME][PERSON_NAME][DOMAIN_NAME]"
click at [427, 156] on div "Profile Pic" at bounding box center [460, 178] width 206 height 199
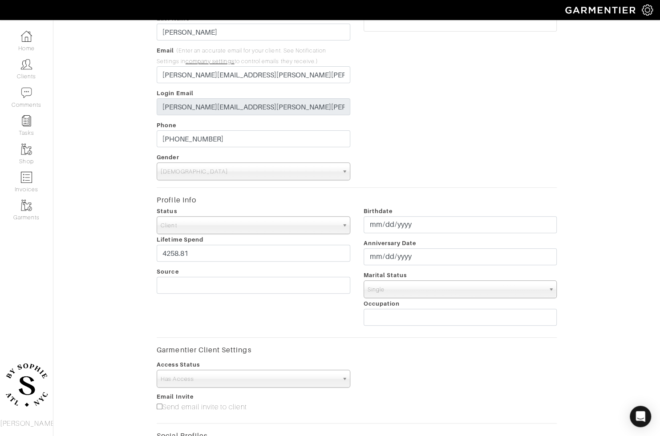
scroll to position [283, 0]
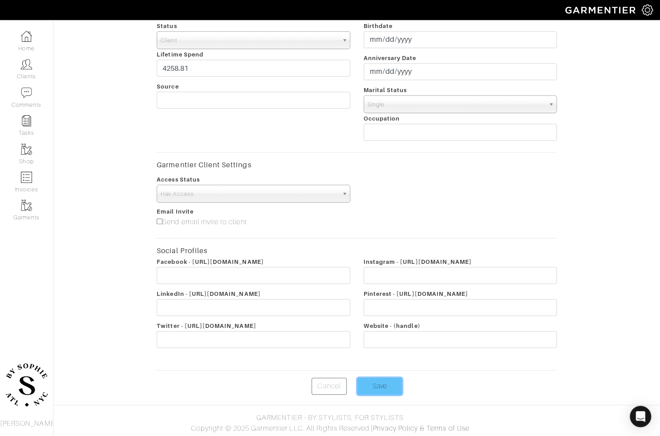
click at [385, 388] on input "Save" at bounding box center [379, 386] width 45 height 17
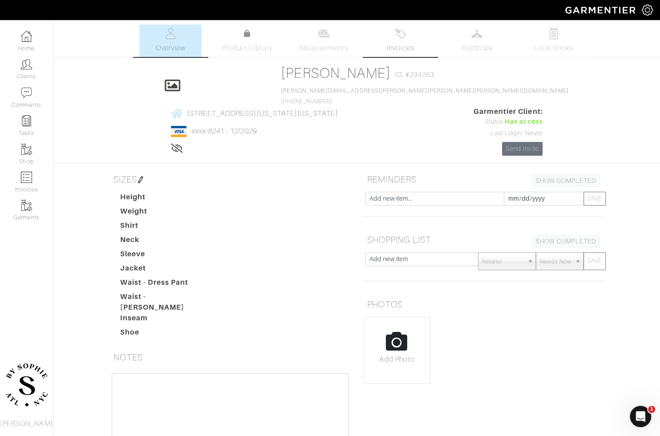
click at [400, 44] on span "Invoices" at bounding box center [400, 48] width 27 height 11
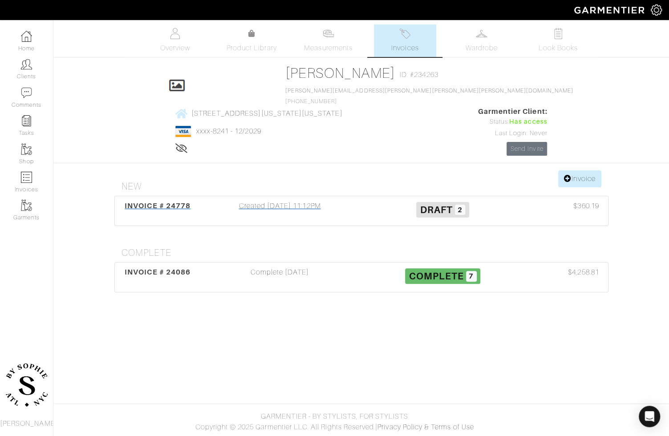
click at [292, 201] on div "Created [DATE] 11:12PM" at bounding box center [279, 211] width 163 height 20
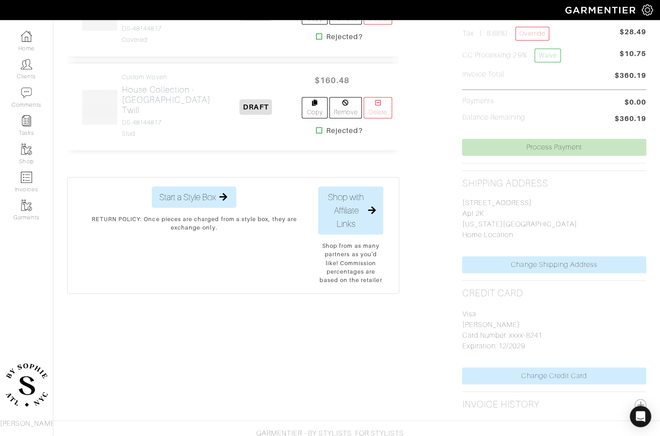
scroll to position [293, 0]
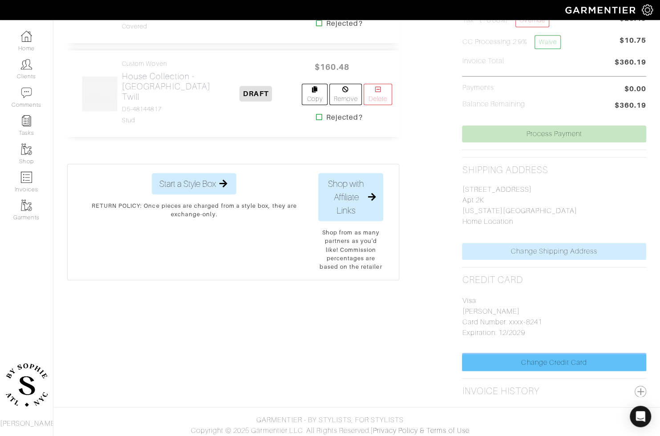
click at [493, 360] on link "Change Credit Card" at bounding box center [554, 362] width 184 height 17
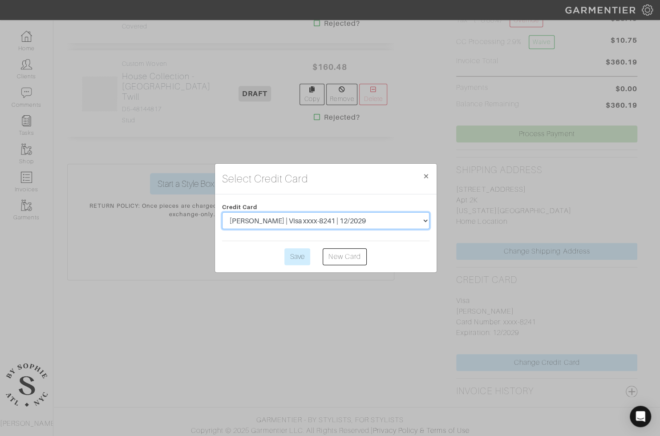
click at [373, 214] on select "[PERSON_NAME] | Visa xxxx-8241 | 12/2029" at bounding box center [325, 220] width 207 height 17
click at [349, 267] on div "Credit Card [PERSON_NAME] | Visa xxxx-8241 | 12/2029 Save New Card" at bounding box center [326, 233] width 222 height 78
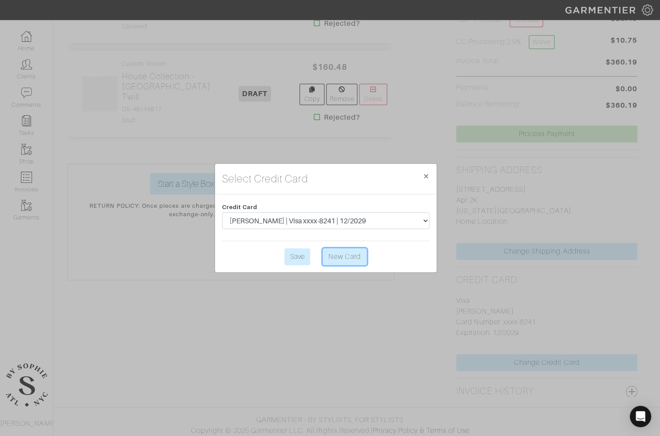
click at [354, 256] on link "New Card" at bounding box center [345, 256] width 44 height 17
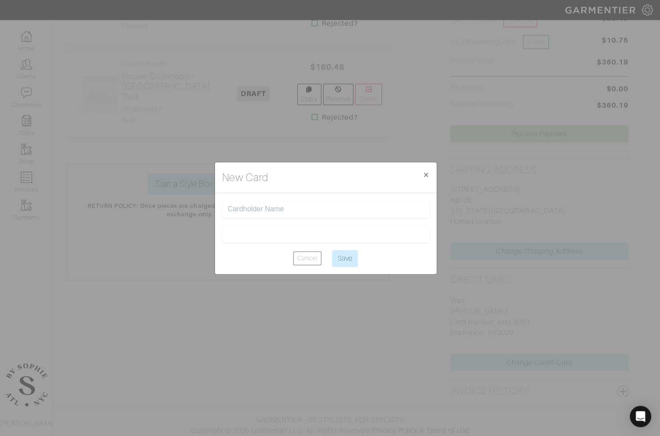
click at [303, 205] on input "text" at bounding box center [326, 209] width 196 height 8
type input "[PERSON_NAME]"
click at [371, 208] on input "[PERSON_NAME]" at bounding box center [326, 209] width 196 height 8
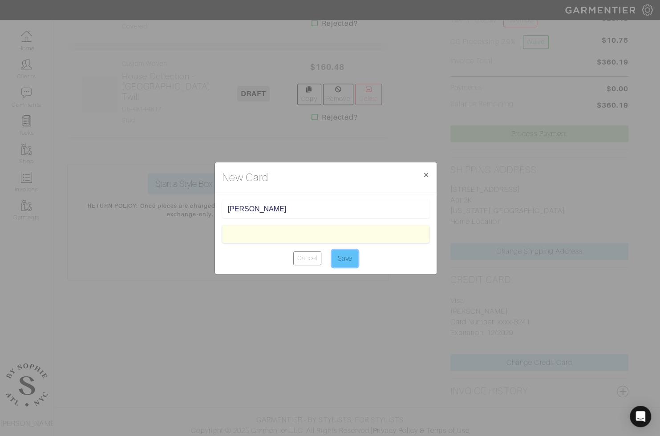
click at [349, 255] on input "Save" at bounding box center [345, 258] width 26 height 17
type input "Saving..."
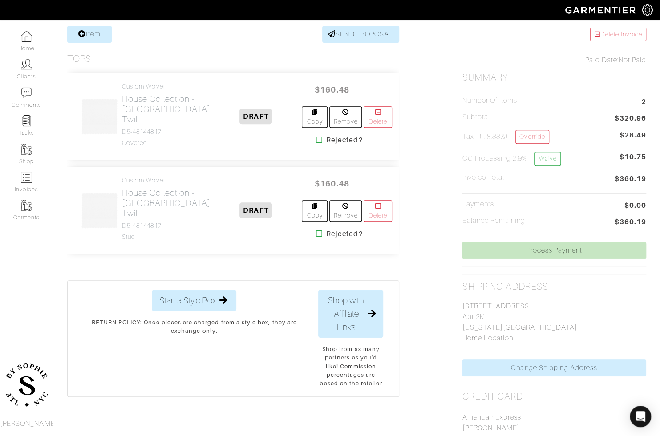
scroll to position [0, 0]
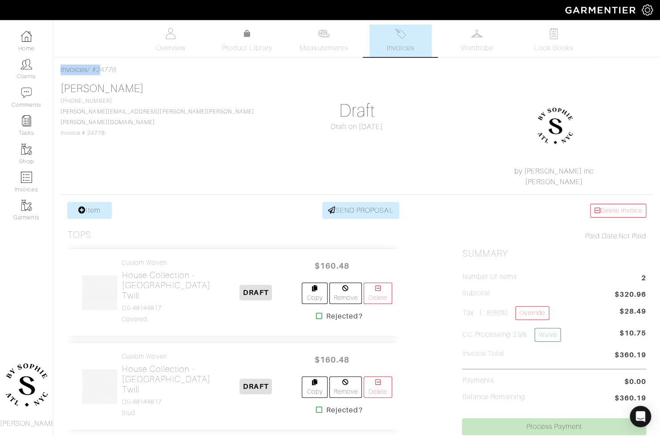
drag, startPoint x: 128, startPoint y: 62, endPoint x: 97, endPoint y: 66, distance: 31.0
click at [97, 66] on div "[PERSON_NAME] Invoices Overview Measurements Product Library Invoices Wardrobe …" at bounding box center [330, 356] width 660 height 665
drag, startPoint x: 131, startPoint y: 69, endPoint x: 95, endPoint y: 72, distance: 36.1
click at [95, 72] on div "Invoices / #24778" at bounding box center [357, 70] width 592 height 11
copy div "#24778"
